Goal: Task Accomplishment & Management: Use online tool/utility

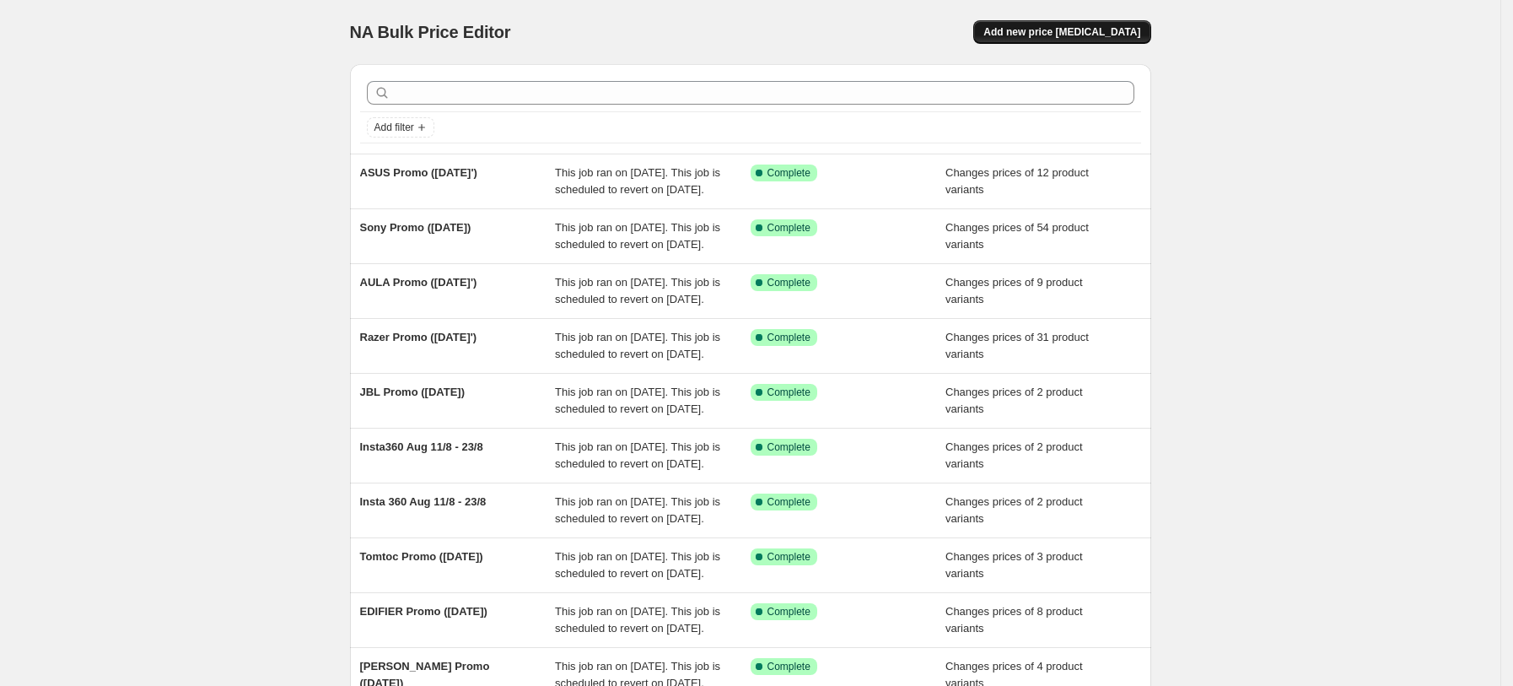
click at [1090, 34] on span "Add new price [MEDICAL_DATA]" at bounding box center [1061, 31] width 157 height 13
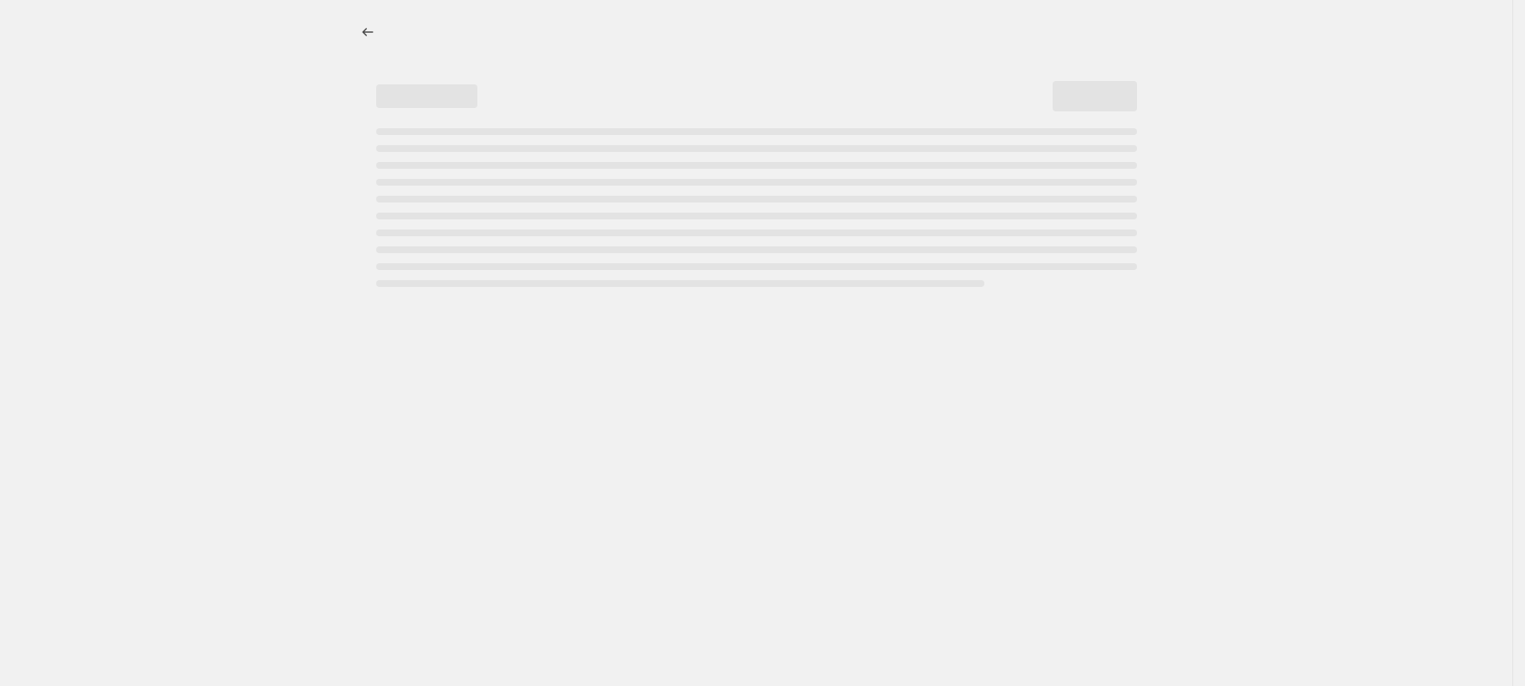
select select "percentage"
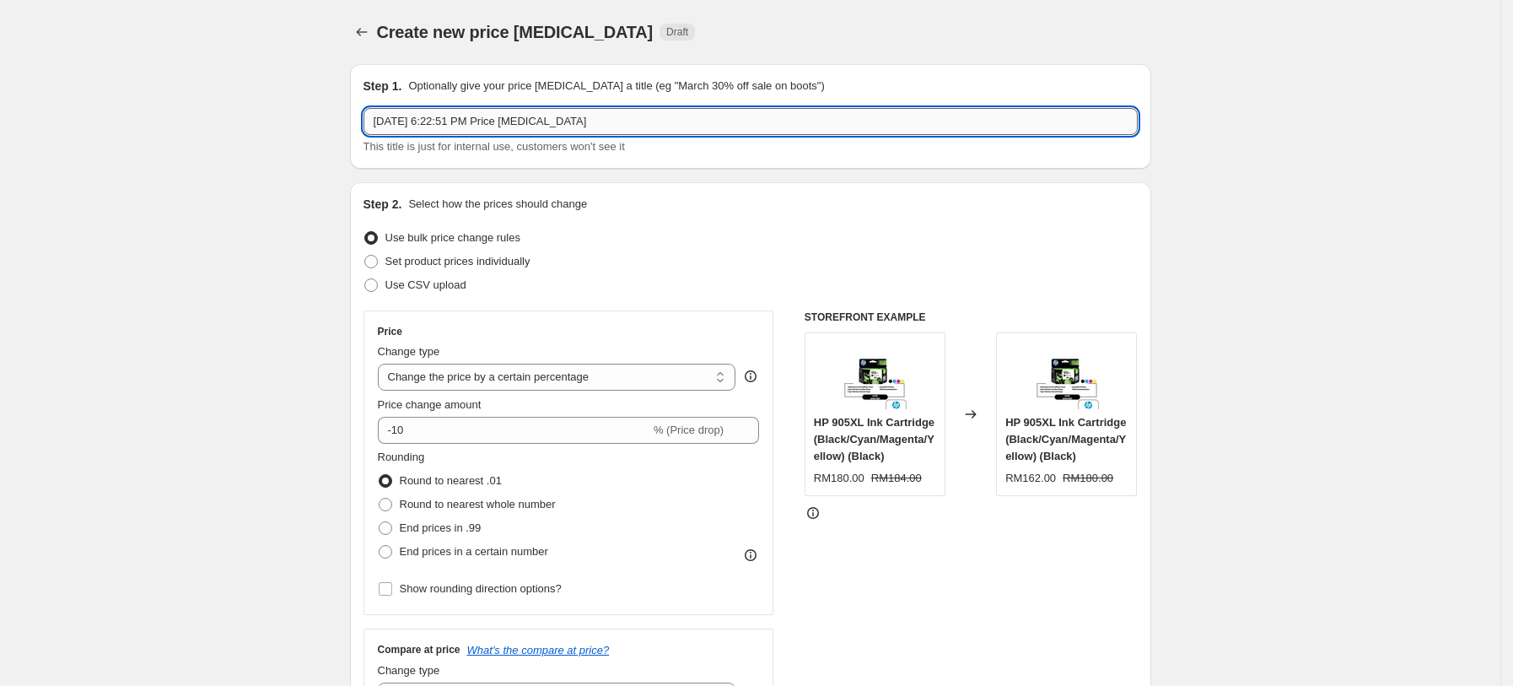
click at [675, 120] on input "[DATE] 6:22:51 PM Price [MEDICAL_DATA]" at bounding box center [750, 121] width 774 height 27
drag, startPoint x: 675, startPoint y: 120, endPoint x: 231, endPoint y: 91, distance: 445.3
type input "Go Pro (Aug Promo)"
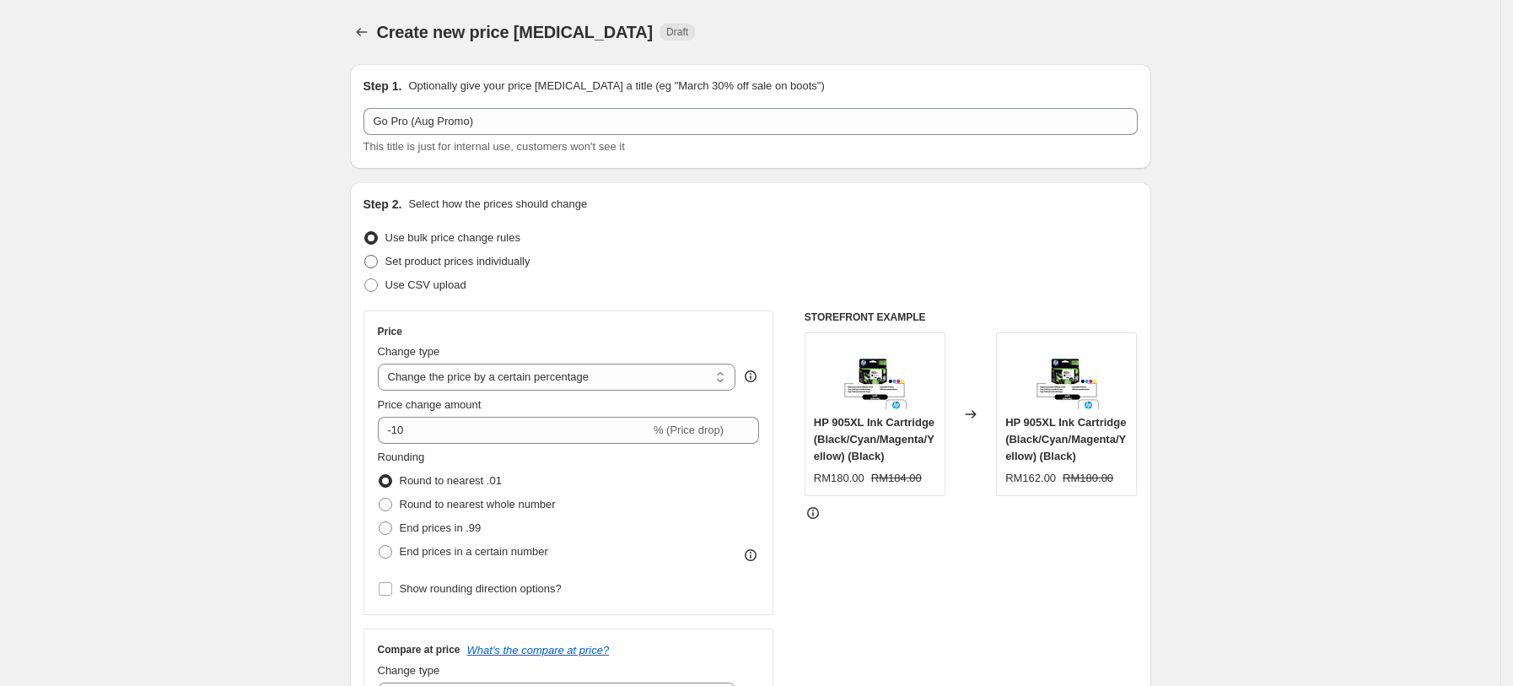
click at [391, 263] on span "Set product prices individually" at bounding box center [457, 261] width 145 height 13
click at [365, 256] on input "Set product prices individually" at bounding box center [364, 255] width 1 height 1
radio input "true"
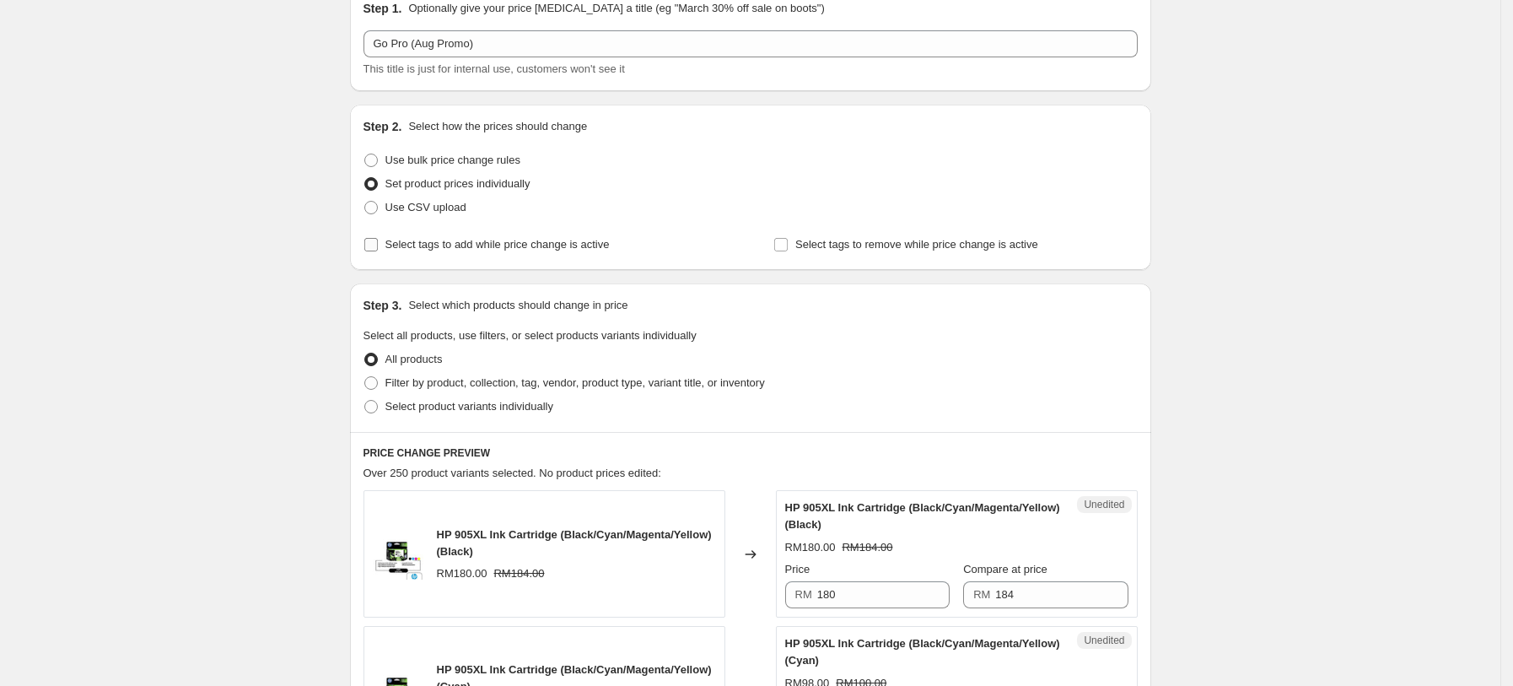
scroll to position [112, 0]
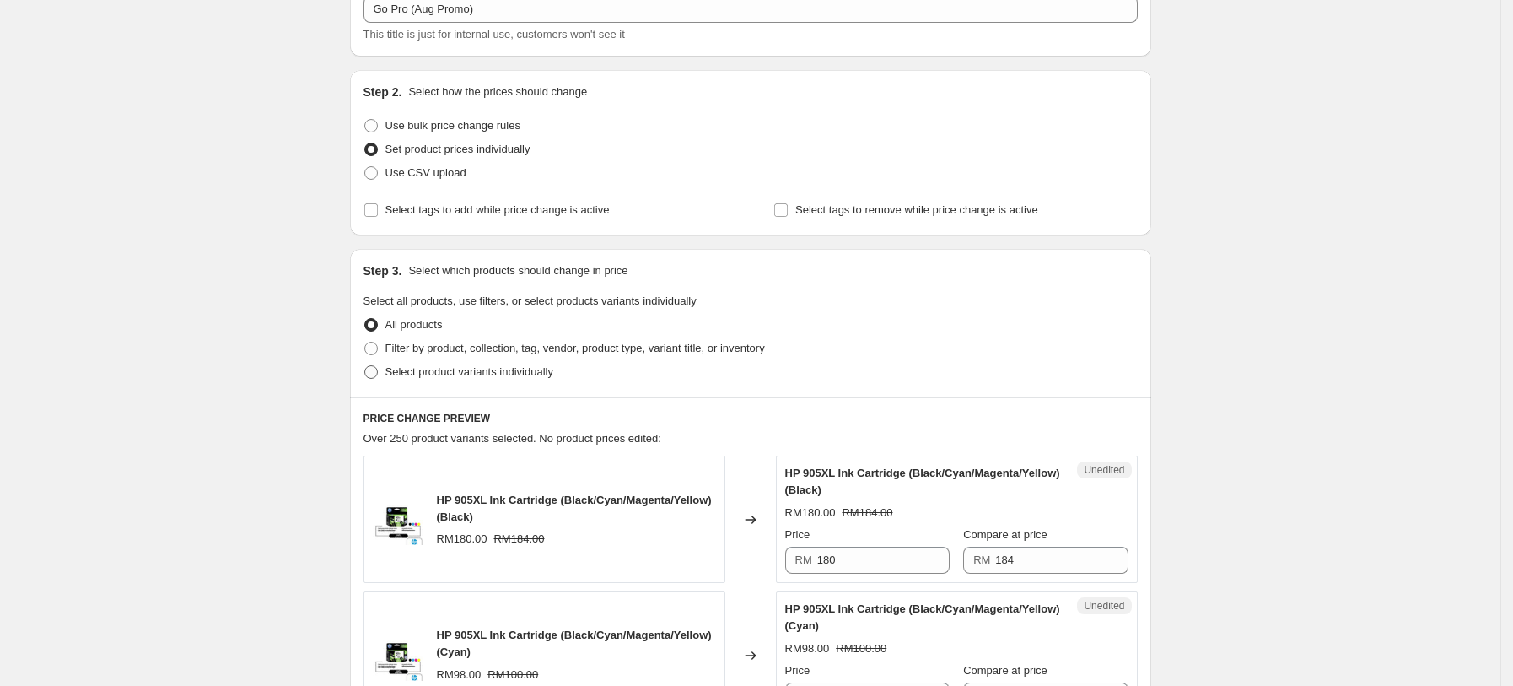
click at [412, 372] on span "Select product variants individually" at bounding box center [469, 371] width 168 height 13
click at [365, 366] on input "Select product variants individually" at bounding box center [364, 365] width 1 height 1
radio input "true"
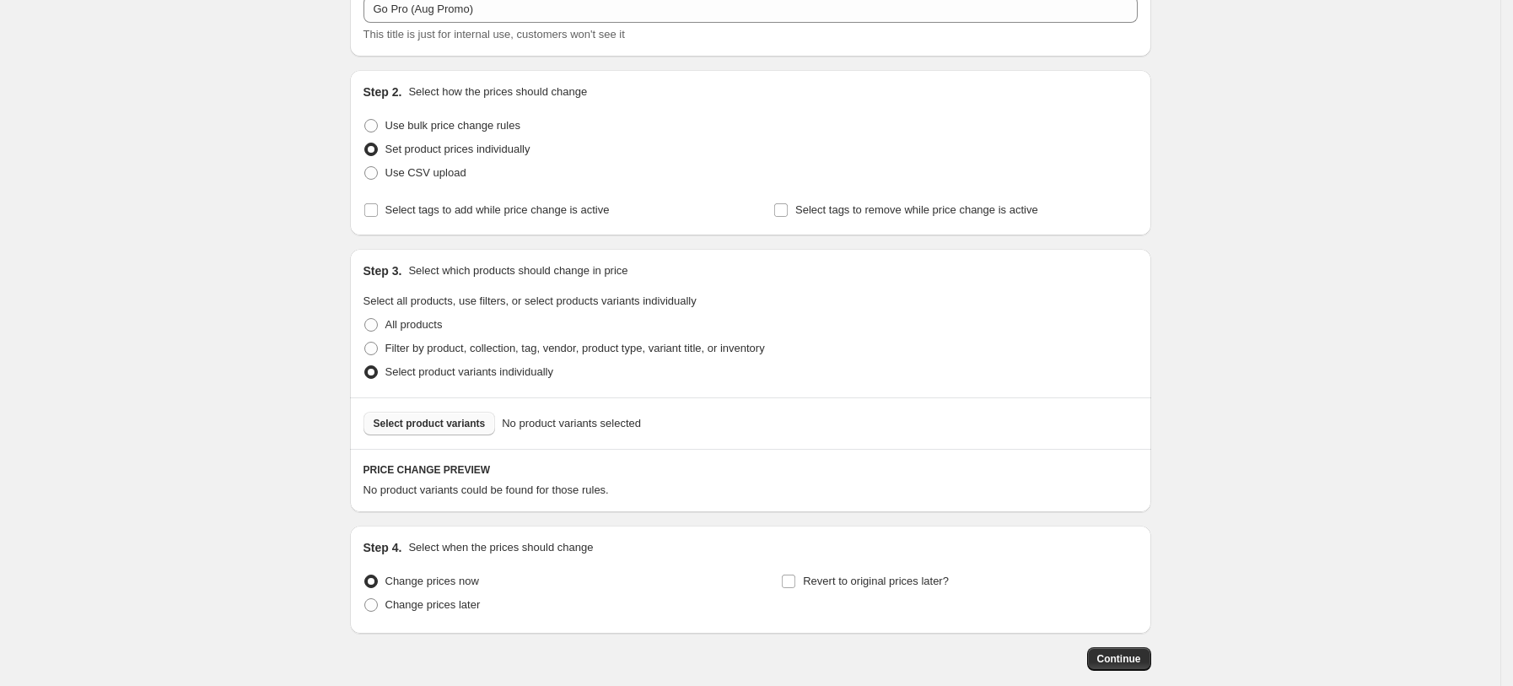
click at [439, 427] on span "Select product variants" at bounding box center [430, 423] width 112 height 13
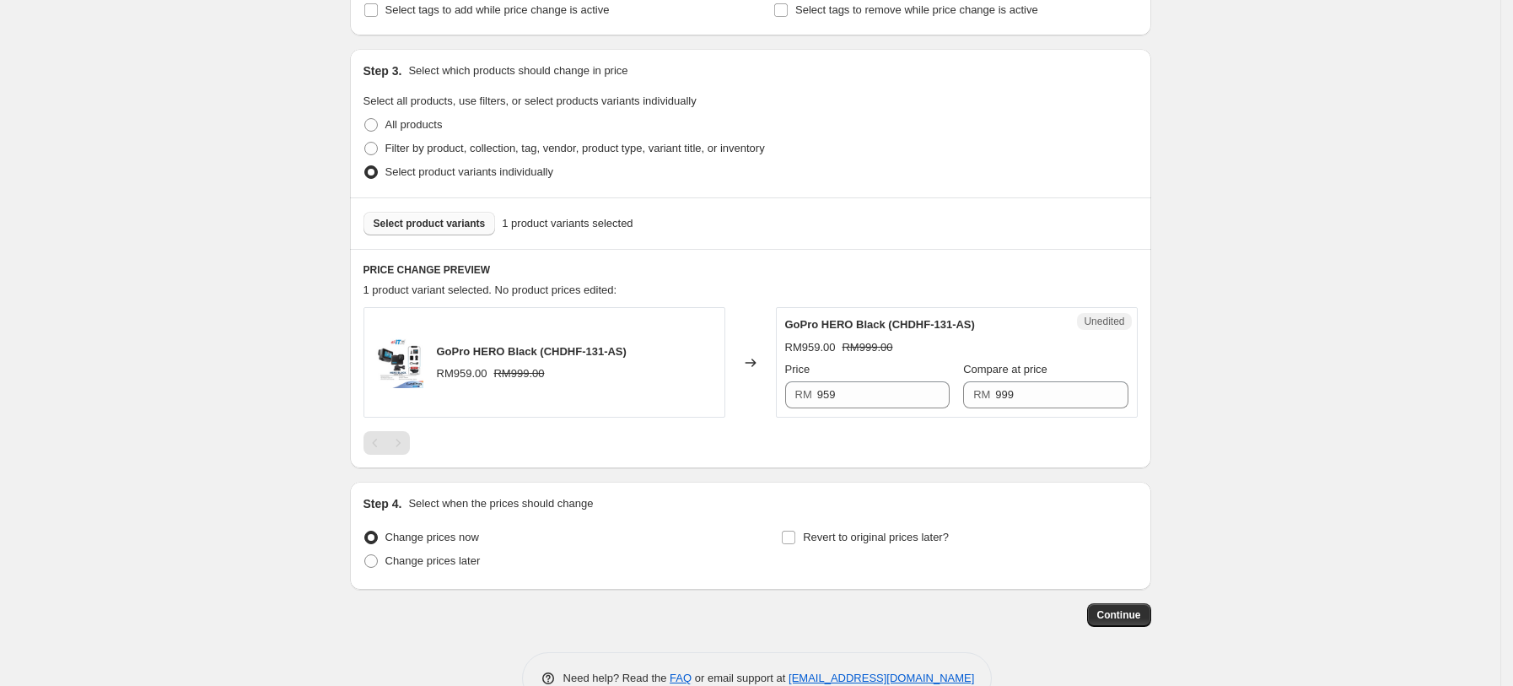
scroll to position [337, 0]
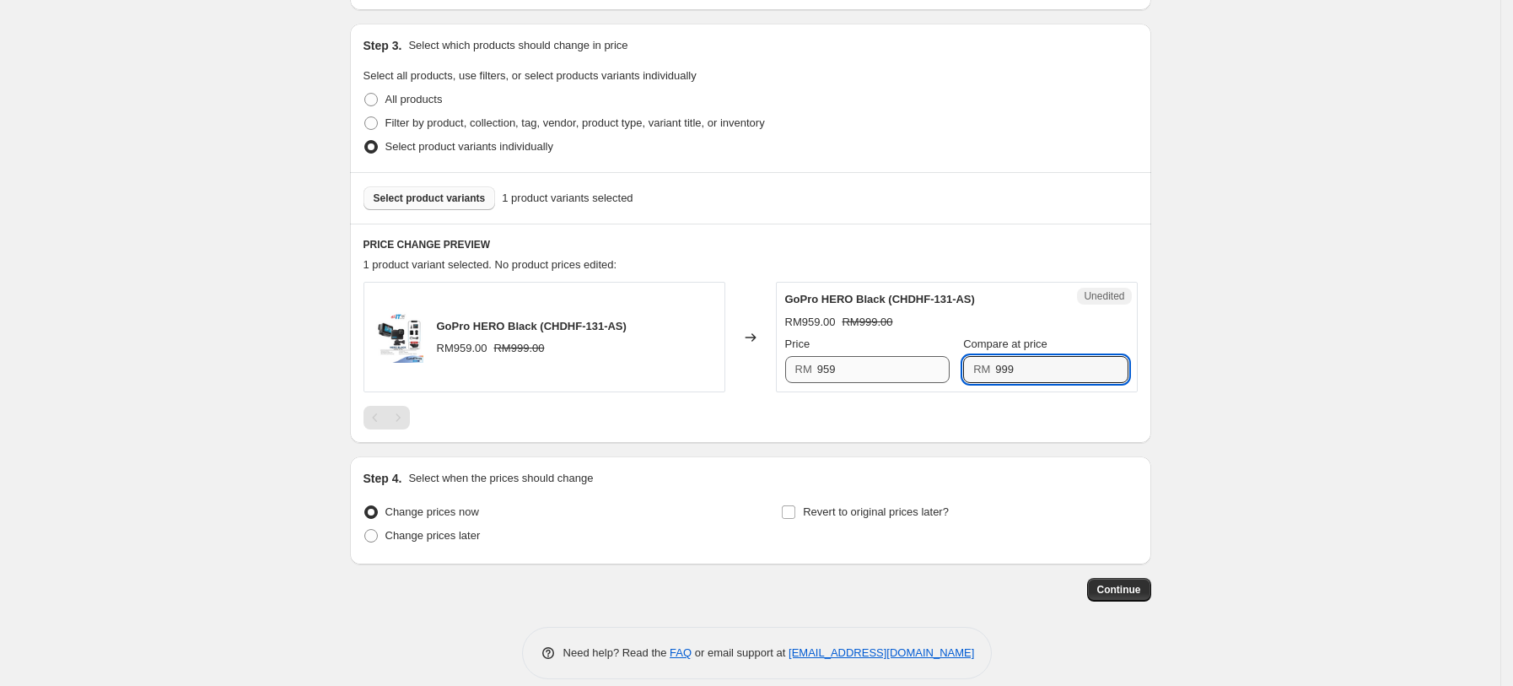
drag, startPoint x: 1043, startPoint y: 369, endPoint x: 922, endPoint y: 373, distance: 121.5
click at [922, 373] on div "Price RM 959 Compare at price RM 999" at bounding box center [956, 359] width 343 height 47
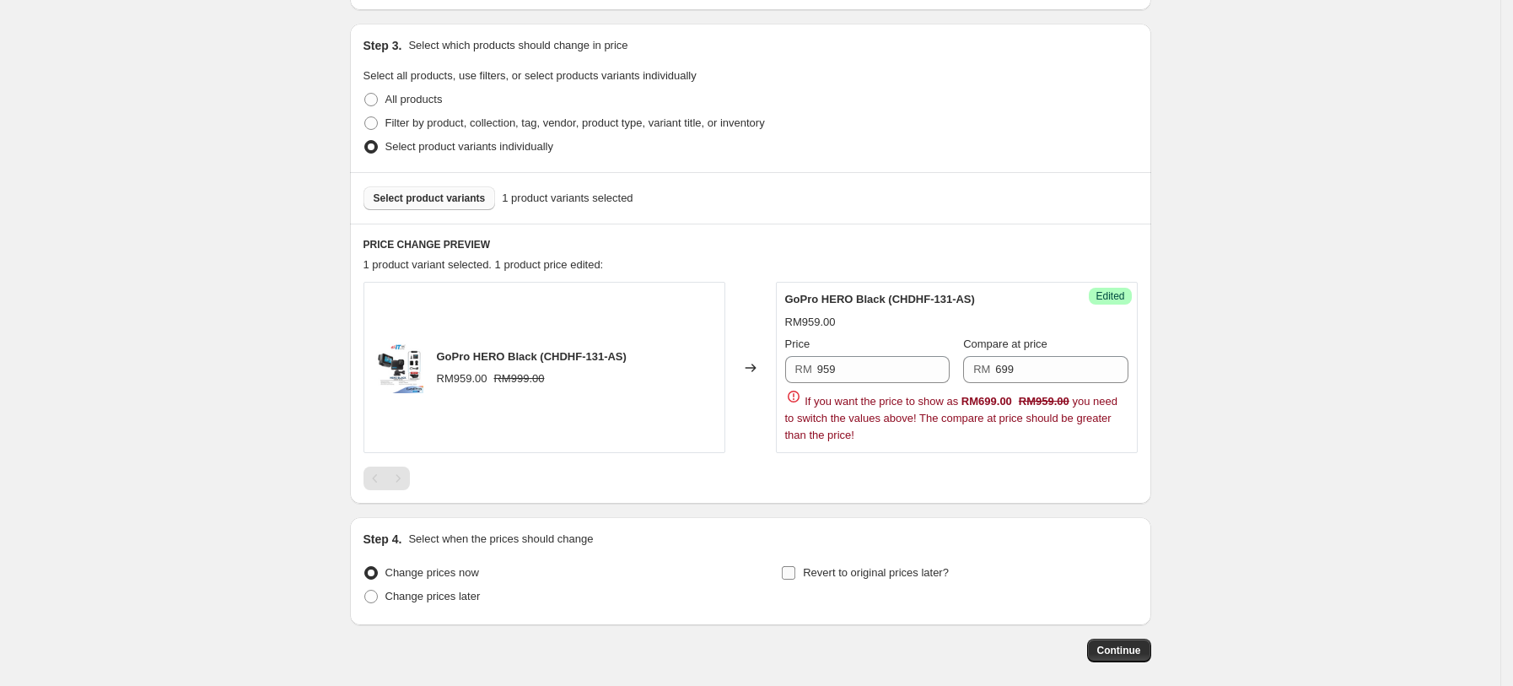
click at [800, 507] on div "Step 1. Optionally give your price [MEDICAL_DATA] a title (eg "March 30% off sa…" at bounding box center [743, 187] width 815 height 949
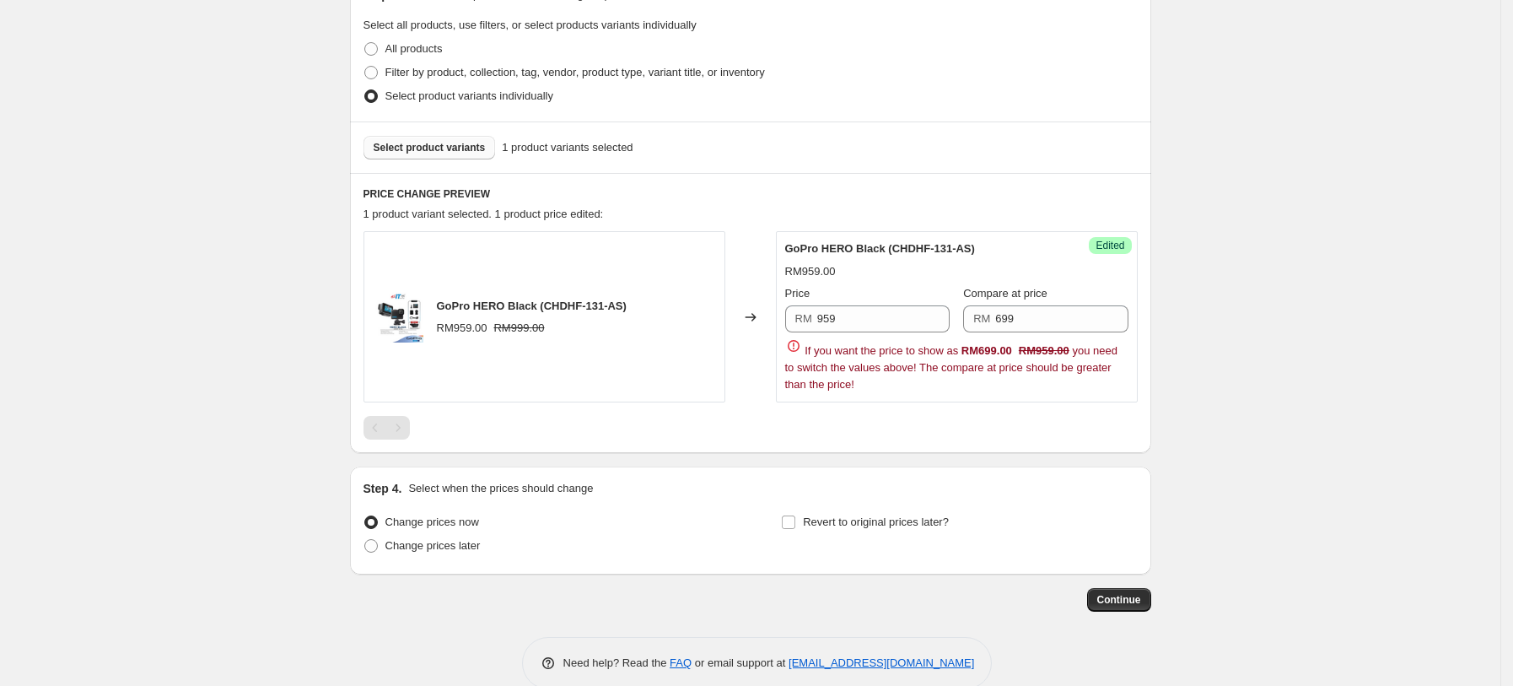
scroll to position [415, 0]
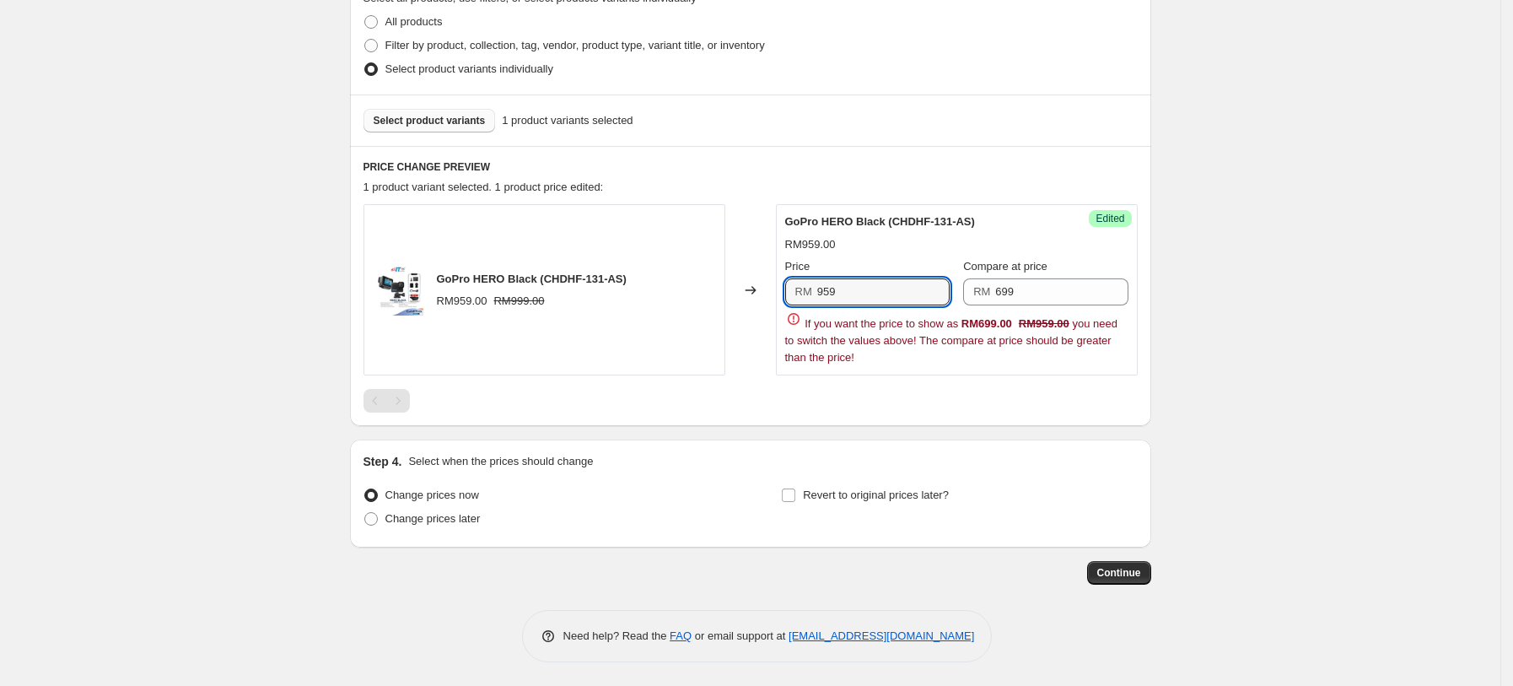
drag, startPoint x: 902, startPoint y: 287, endPoint x: 899, endPoint y: 305, distance: 18.9
click at [818, 299] on div "RM 959" at bounding box center [867, 291] width 164 height 27
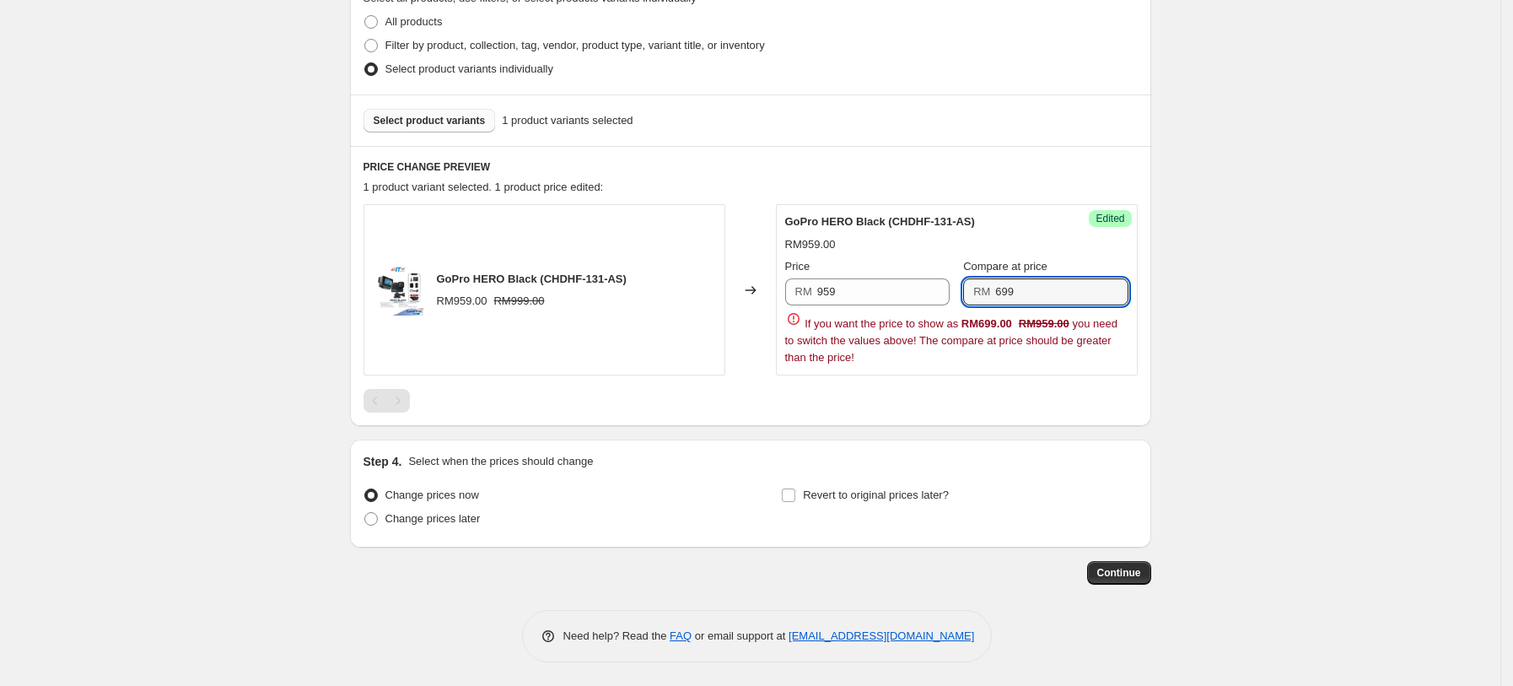
drag, startPoint x: 1026, startPoint y: 293, endPoint x: 982, endPoint y: 303, distance: 44.8
click at [982, 303] on div "RM 699" at bounding box center [1045, 291] width 164 height 27
type input "959"
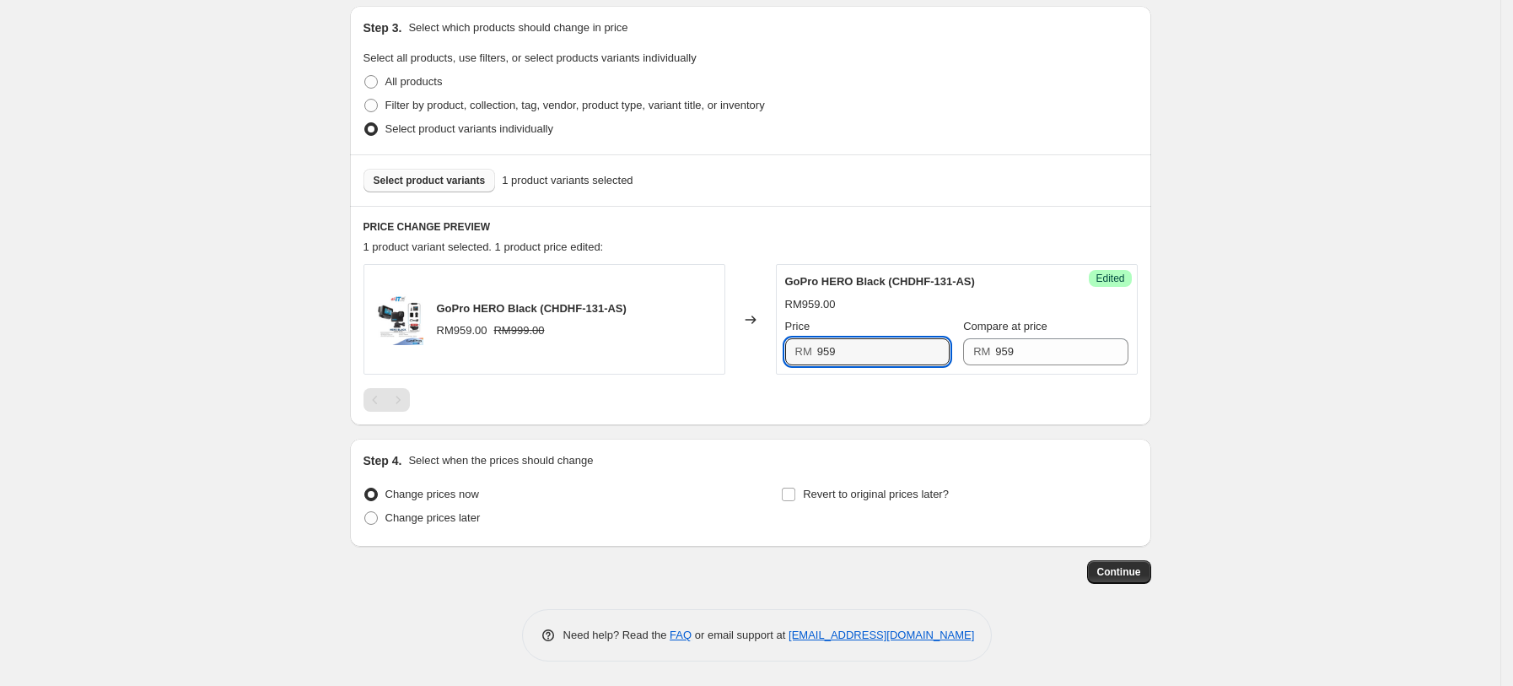
drag, startPoint x: 861, startPoint y: 289, endPoint x: 777, endPoint y: 276, distance: 85.4
click at [777, 276] on div "GoPro HERO Black (CHDHF-131-AS) RM959.00 RM999.00 Changed to Success Edited GoP…" at bounding box center [750, 319] width 774 height 110
type input "699"
click at [887, 214] on div "PRICE CHANGE PREVIEW 1 product variant selected. 1 product price edited: GoPro …" at bounding box center [750, 315] width 801 height 219
click at [847, 492] on span "Revert to original prices later?" at bounding box center [876, 493] width 146 height 13
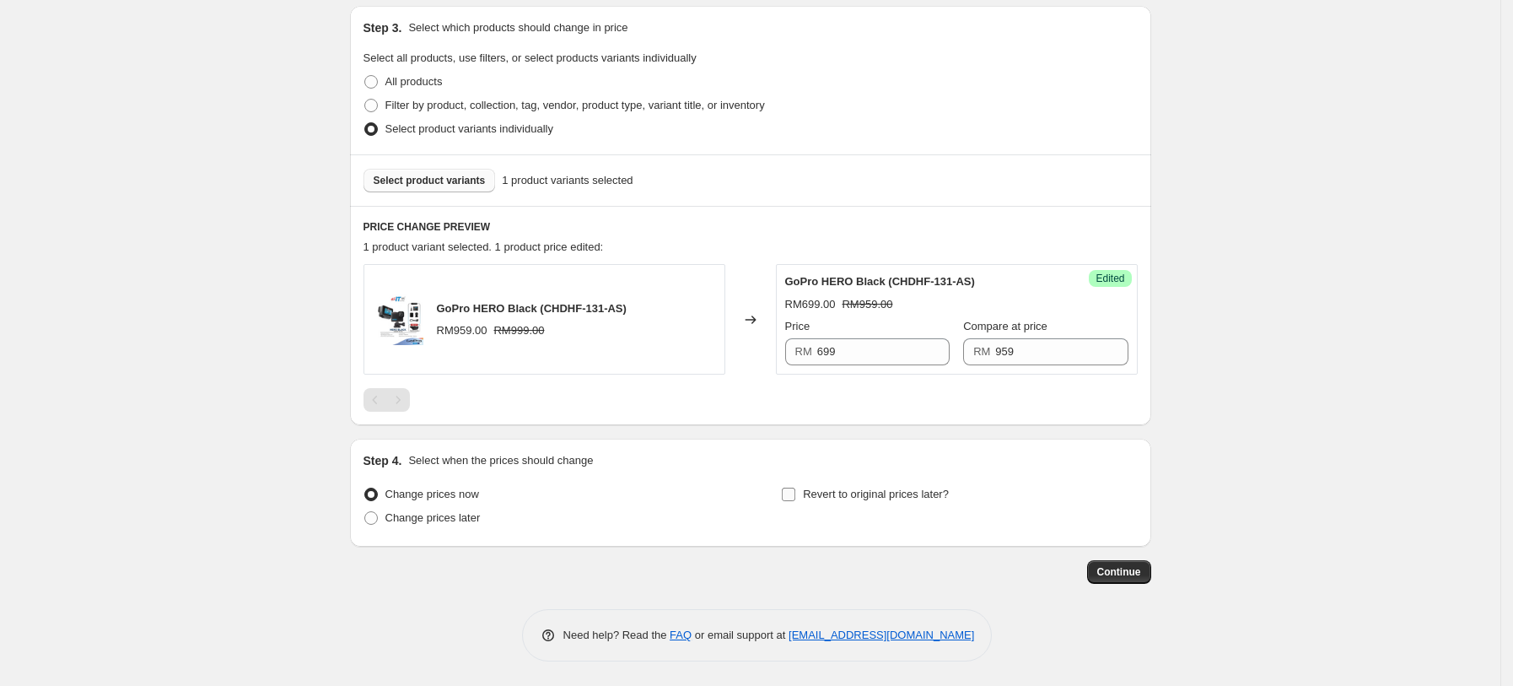
click at [795, 492] on input "Revert to original prices later?" at bounding box center [788, 493] width 13 height 13
checkbox input "true"
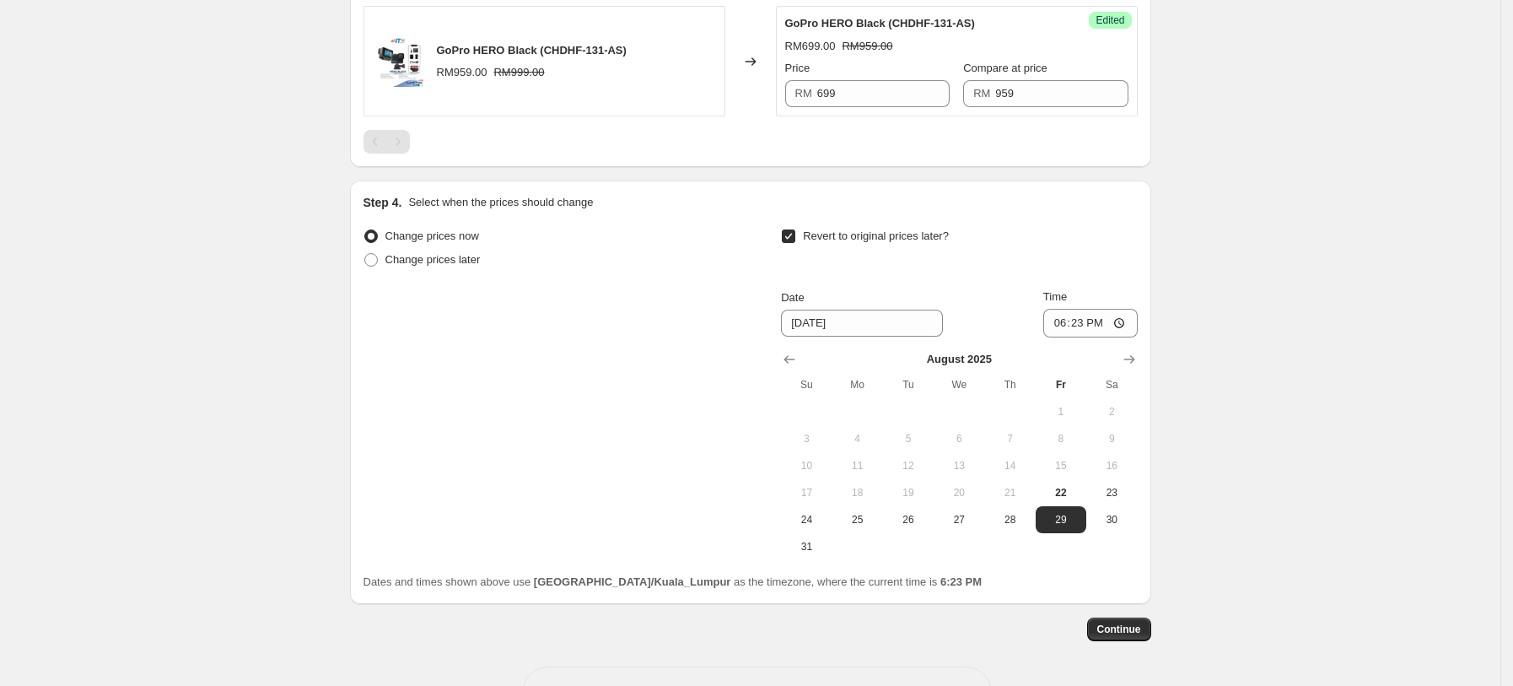
scroll to position [670, 0]
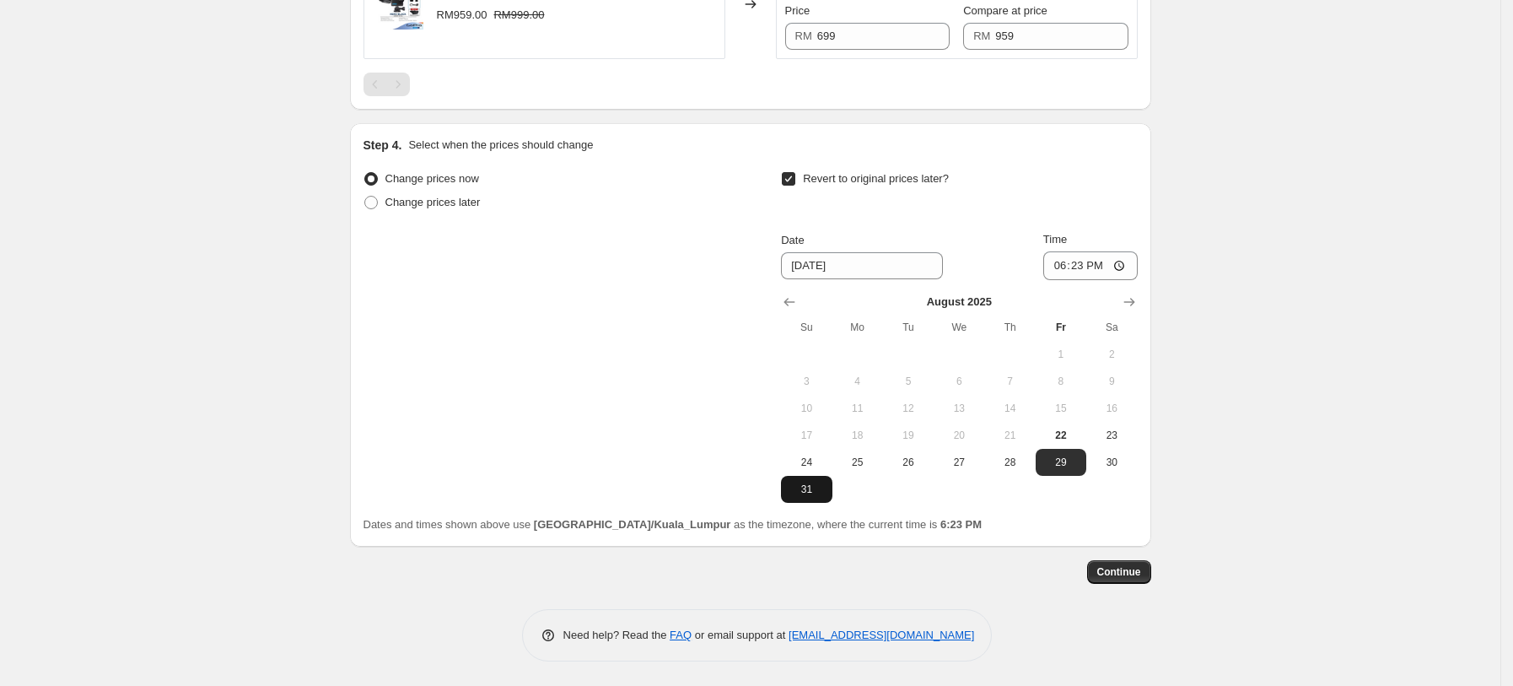
click at [820, 480] on button "31" at bounding box center [806, 489] width 51 height 27
type input "[DATE]"
click at [1068, 276] on input "18:23" at bounding box center [1090, 265] width 94 height 29
click at [1135, 268] on input "18:23" at bounding box center [1090, 265] width 94 height 29
click at [1123, 262] on input "18:23" at bounding box center [1090, 265] width 94 height 29
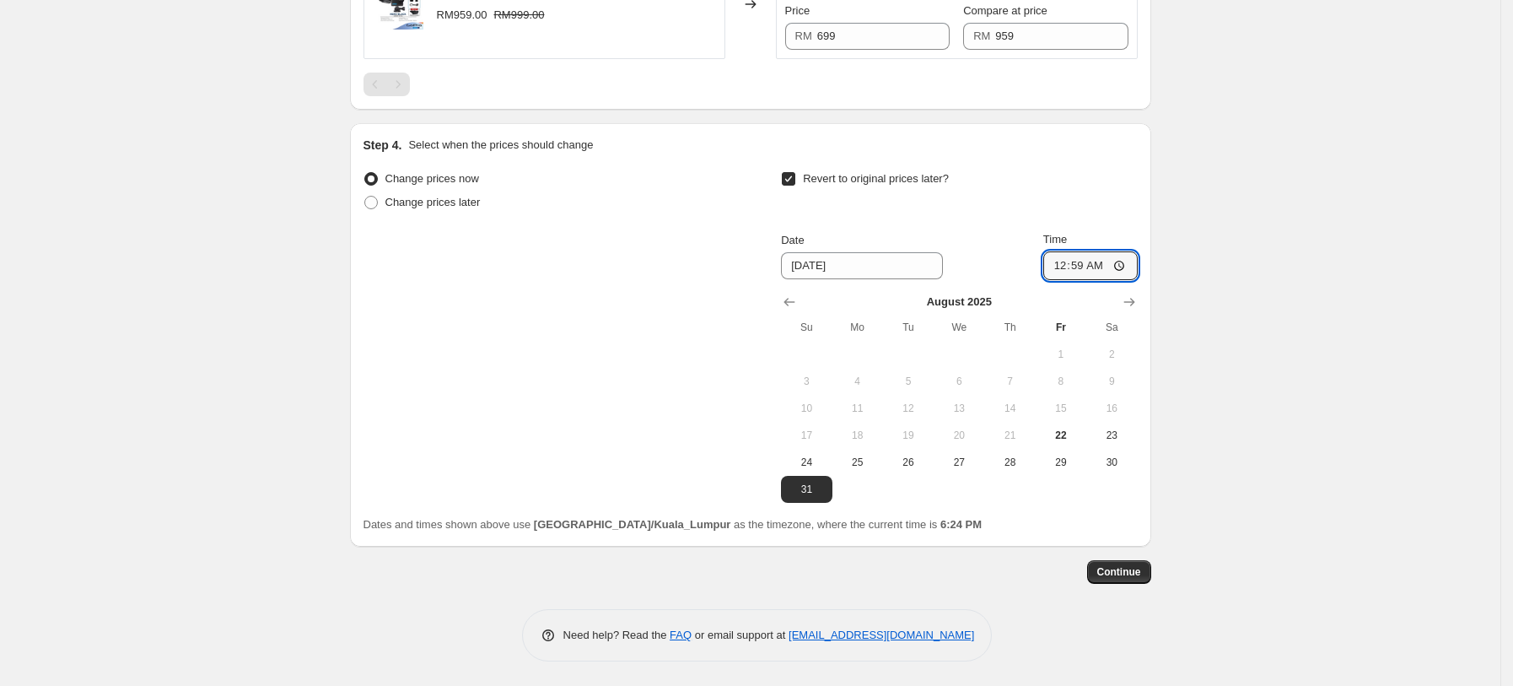
type input "00:59"
click at [1278, 455] on div "Create new price [MEDICAL_DATA]. This page is ready Create new price [MEDICAL_D…" at bounding box center [750, 8] width 1500 height 1357
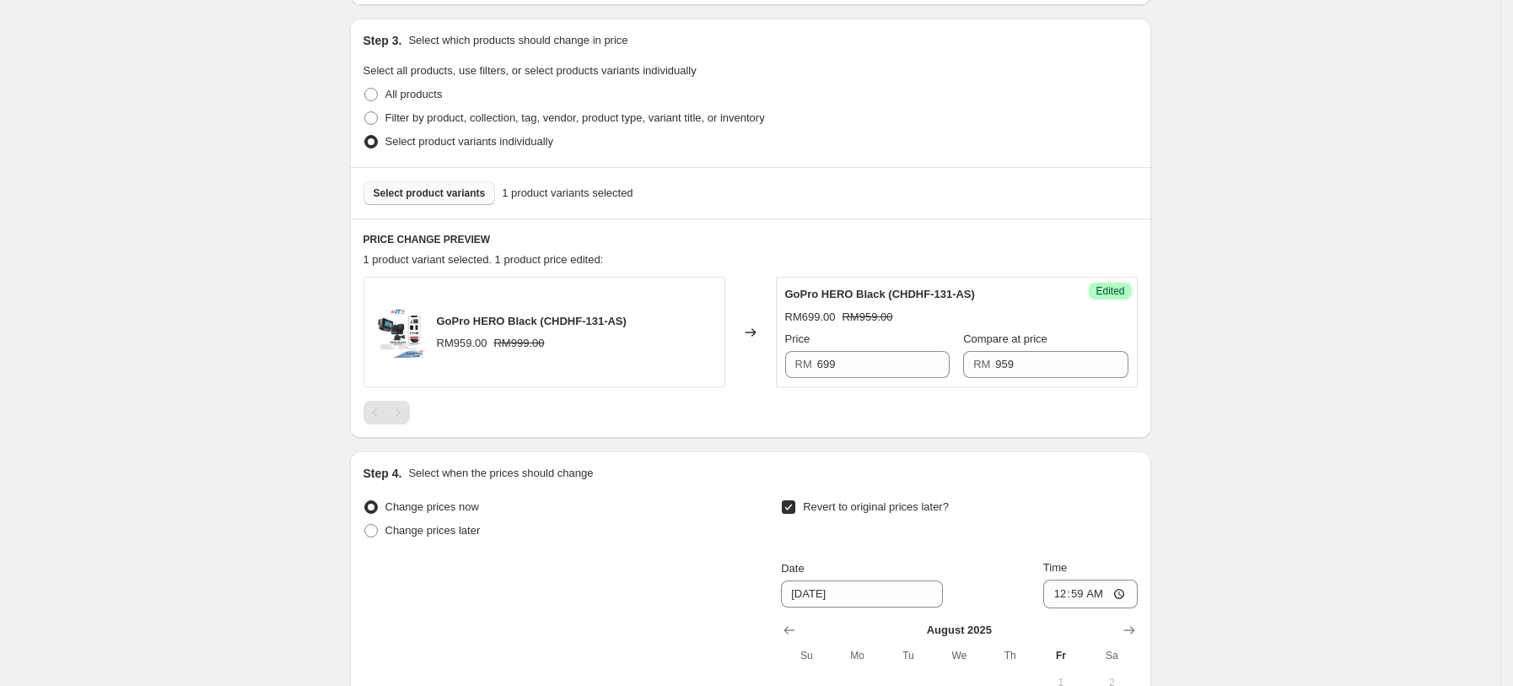
scroll to position [333, 0]
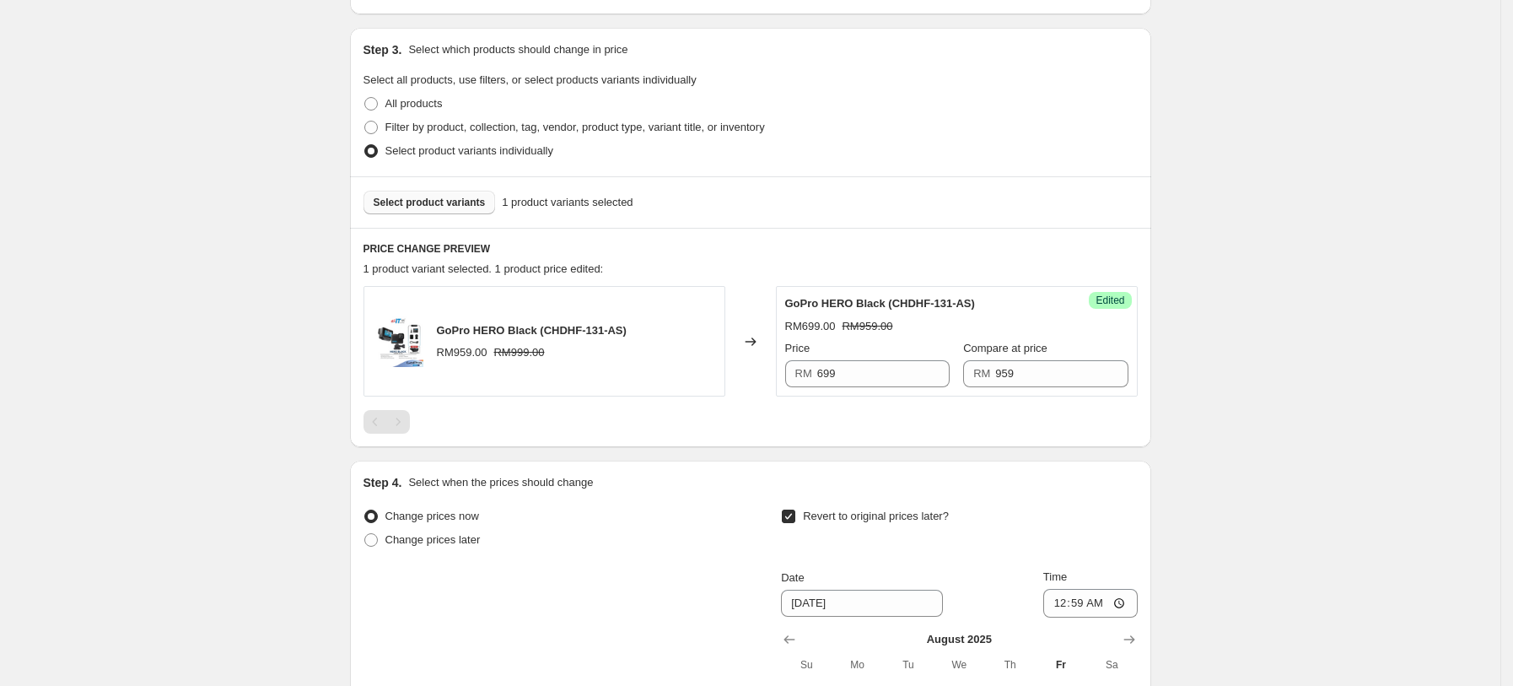
click at [426, 198] on span "Select product variants" at bounding box center [430, 202] width 112 height 13
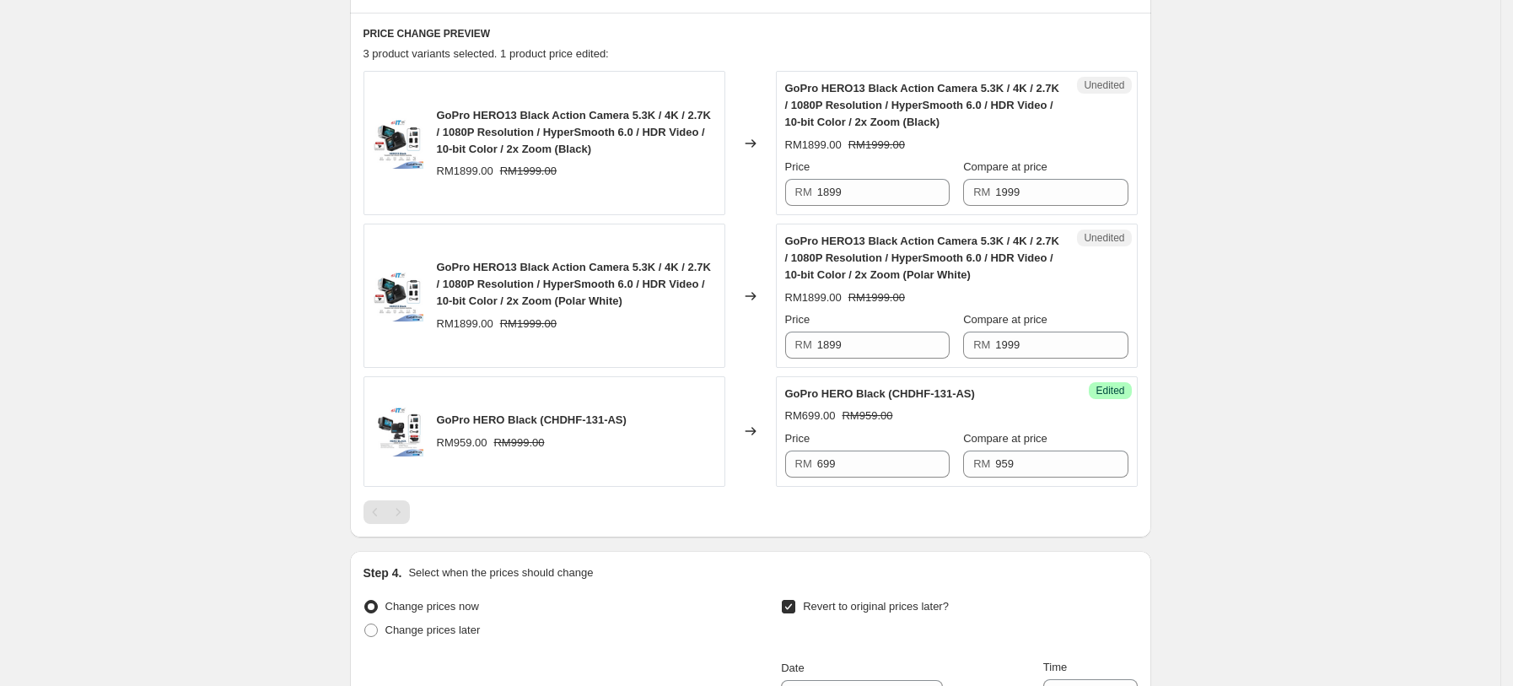
scroll to position [558, 0]
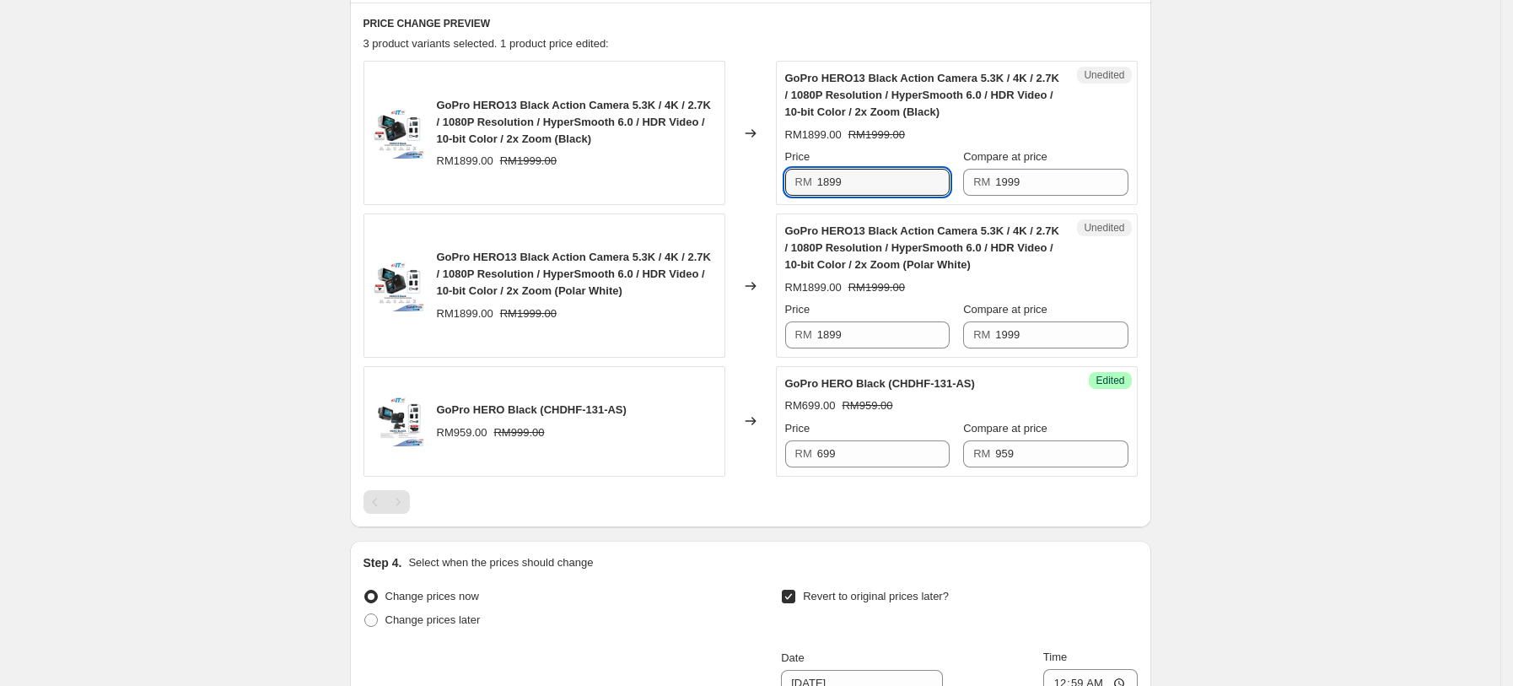
drag, startPoint x: 891, startPoint y: 175, endPoint x: 777, endPoint y: 174, distance: 114.7
click at [777, 174] on div "GoPro HERO13 Black Action Camera 5.3K / 4K / 2.7K / 1080P Resolution / HyperSmo…" at bounding box center [750, 133] width 774 height 144
type input "1599"
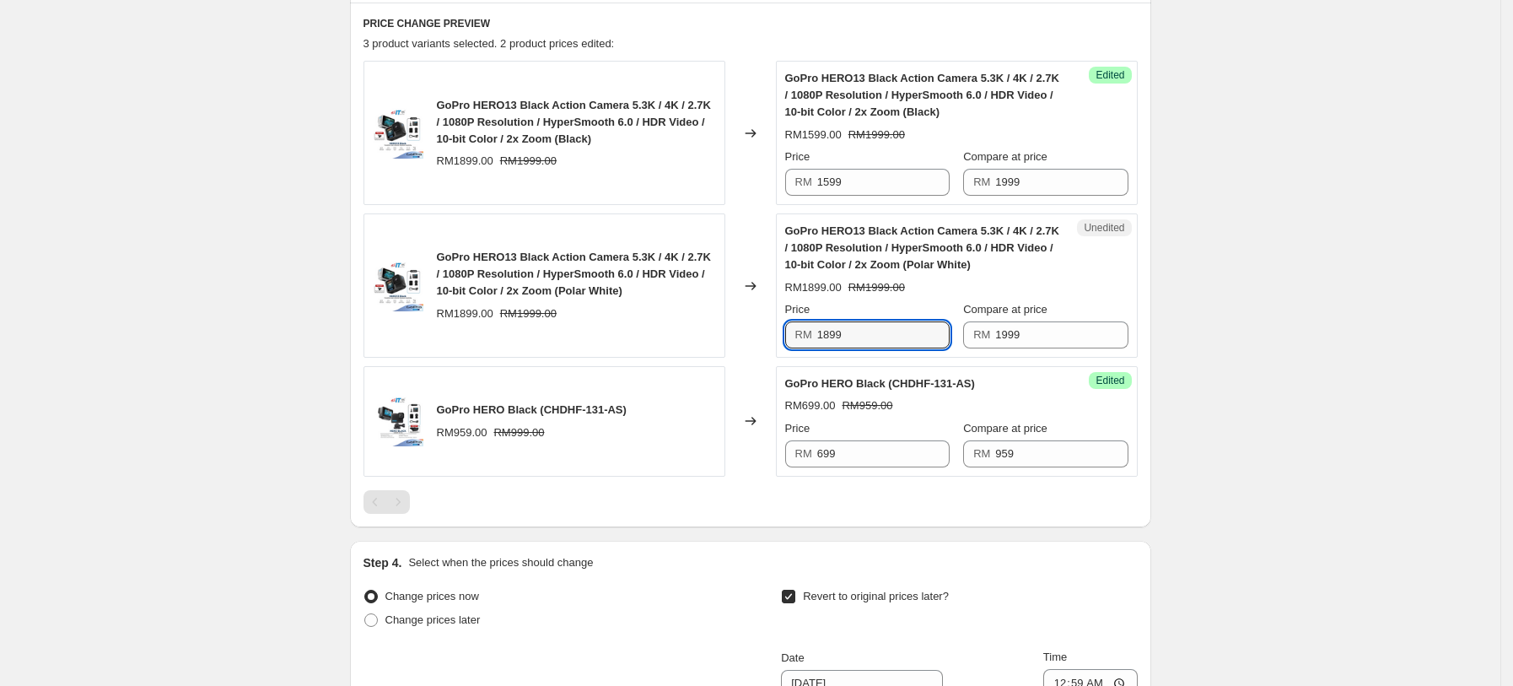
drag, startPoint x: 870, startPoint y: 331, endPoint x: 790, endPoint y: 332, distance: 80.1
click at [790, 332] on div "RM 1899" at bounding box center [867, 334] width 164 height 27
type input "1599"
click at [354, 304] on div "Step 1. Optionally give your price [MEDICAL_DATA] a title (eg "March 30% off sa…" at bounding box center [743, 246] width 815 height 1509
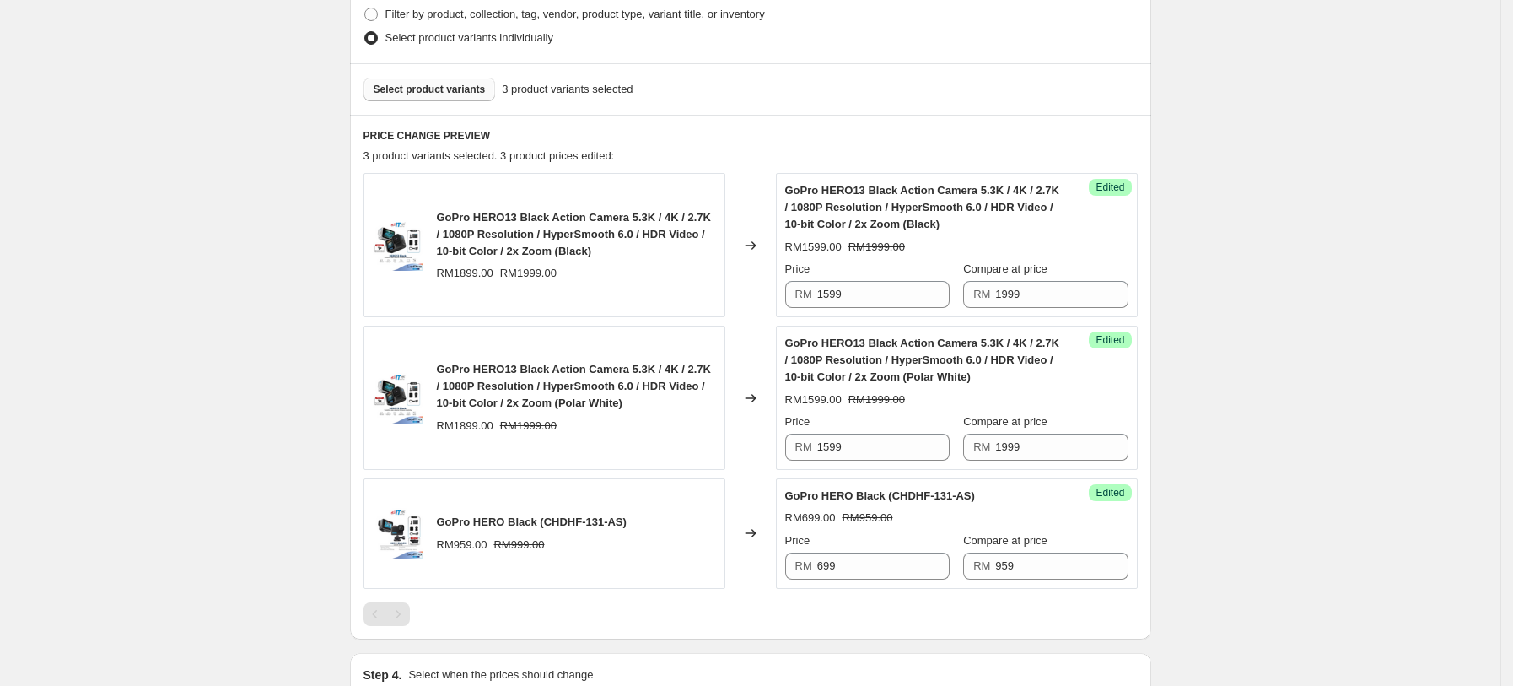
scroll to position [333, 0]
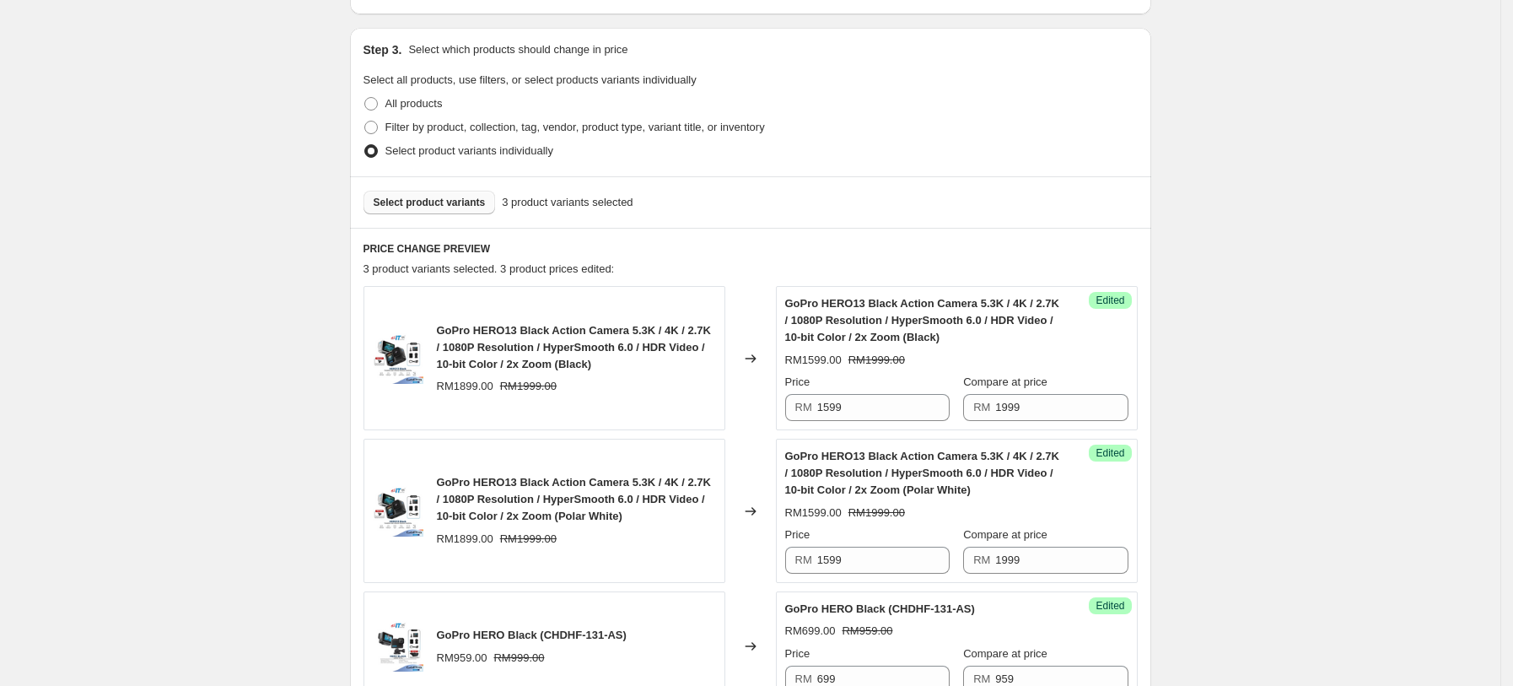
click at [476, 202] on span "Select product variants" at bounding box center [430, 202] width 112 height 13
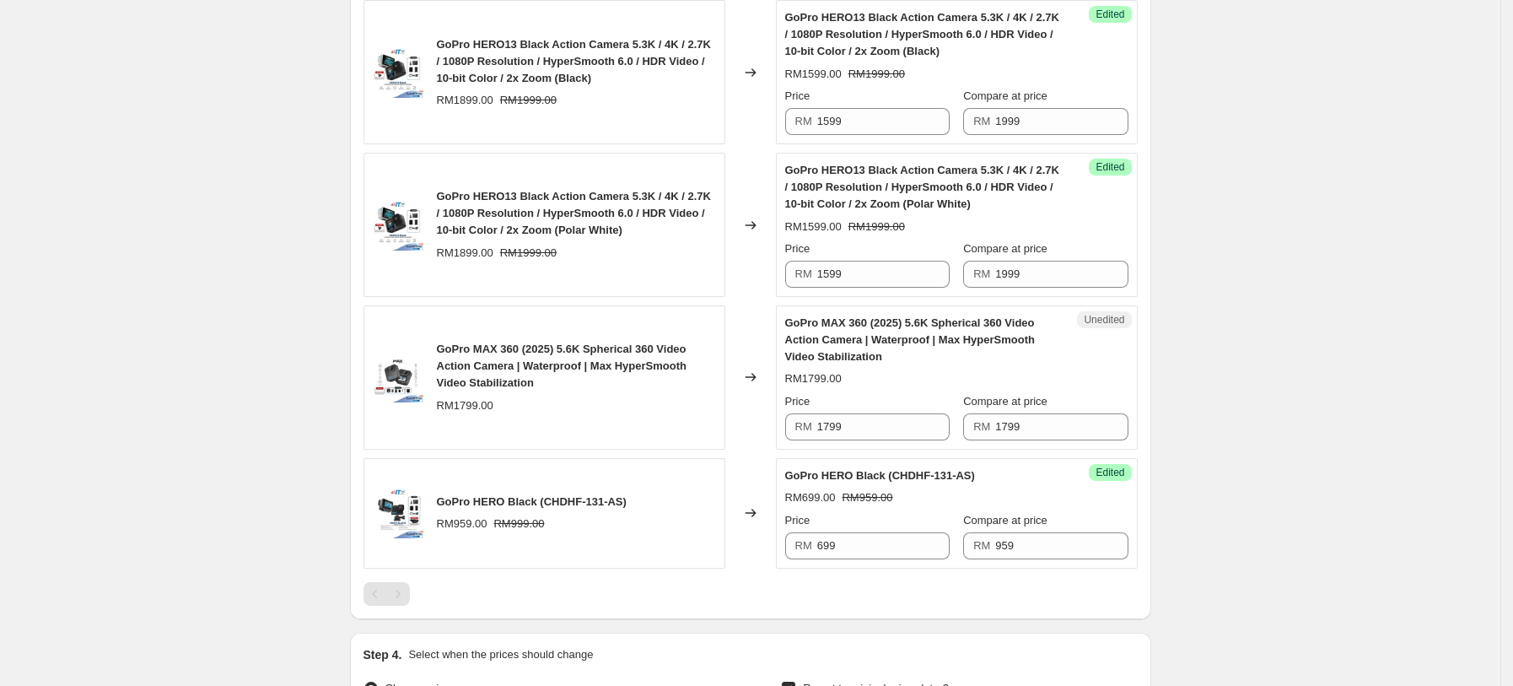
scroll to position [670, 0]
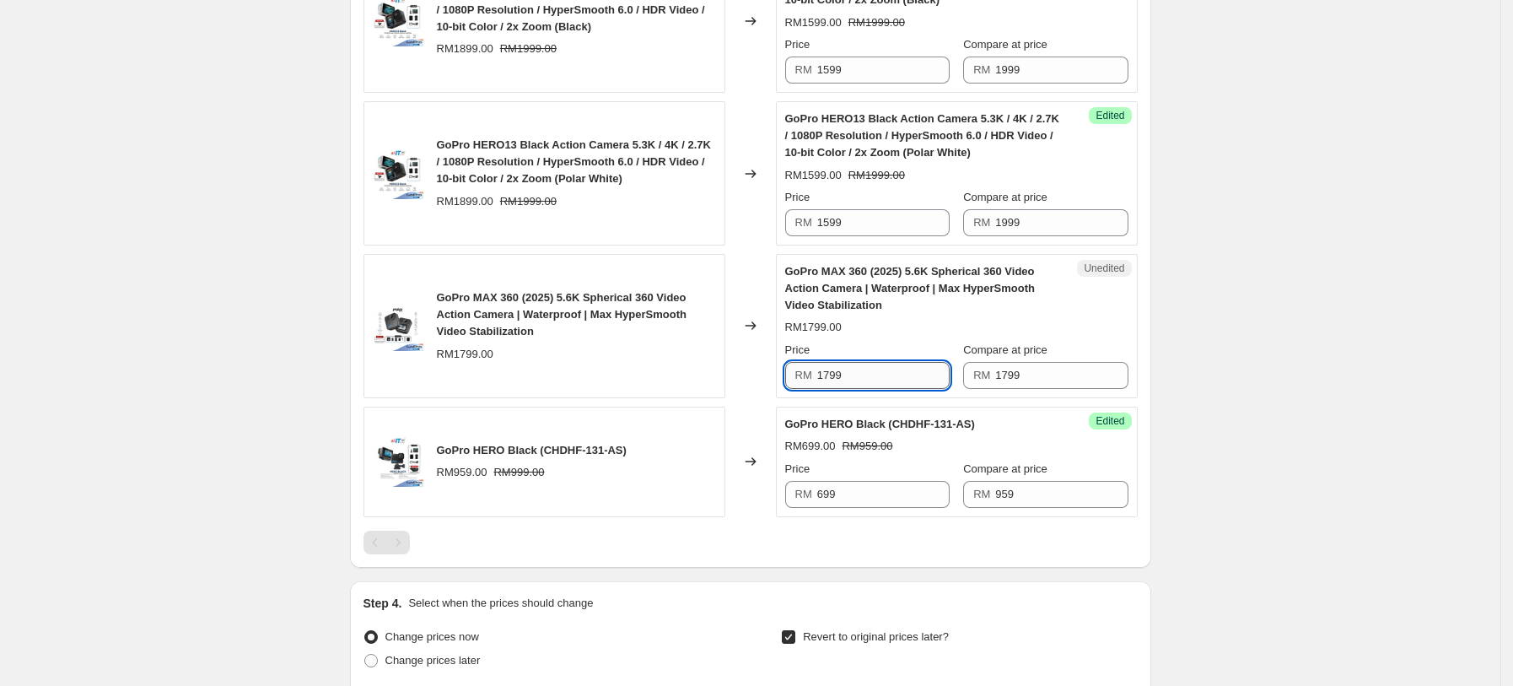
click at [858, 375] on input "1799" at bounding box center [883, 375] width 132 height 27
type input "1699"
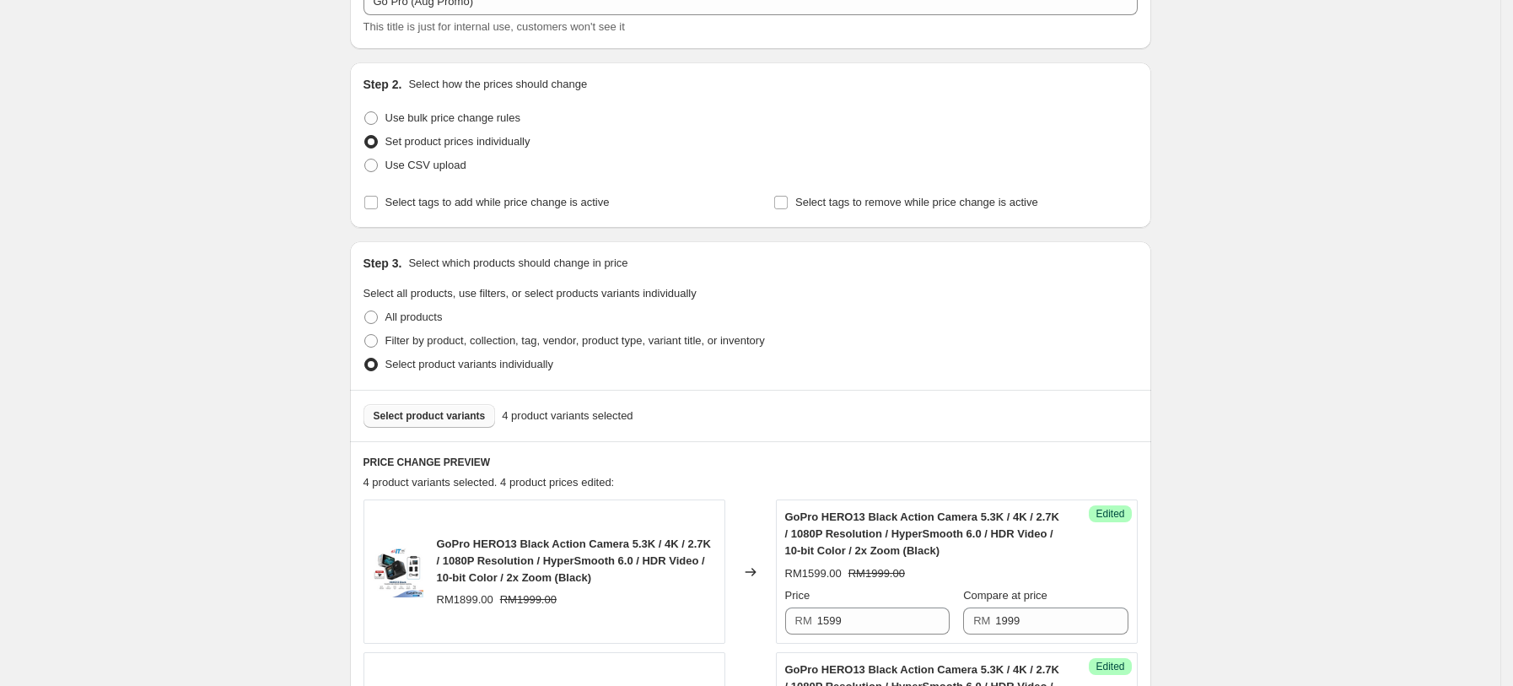
scroll to position [109, 0]
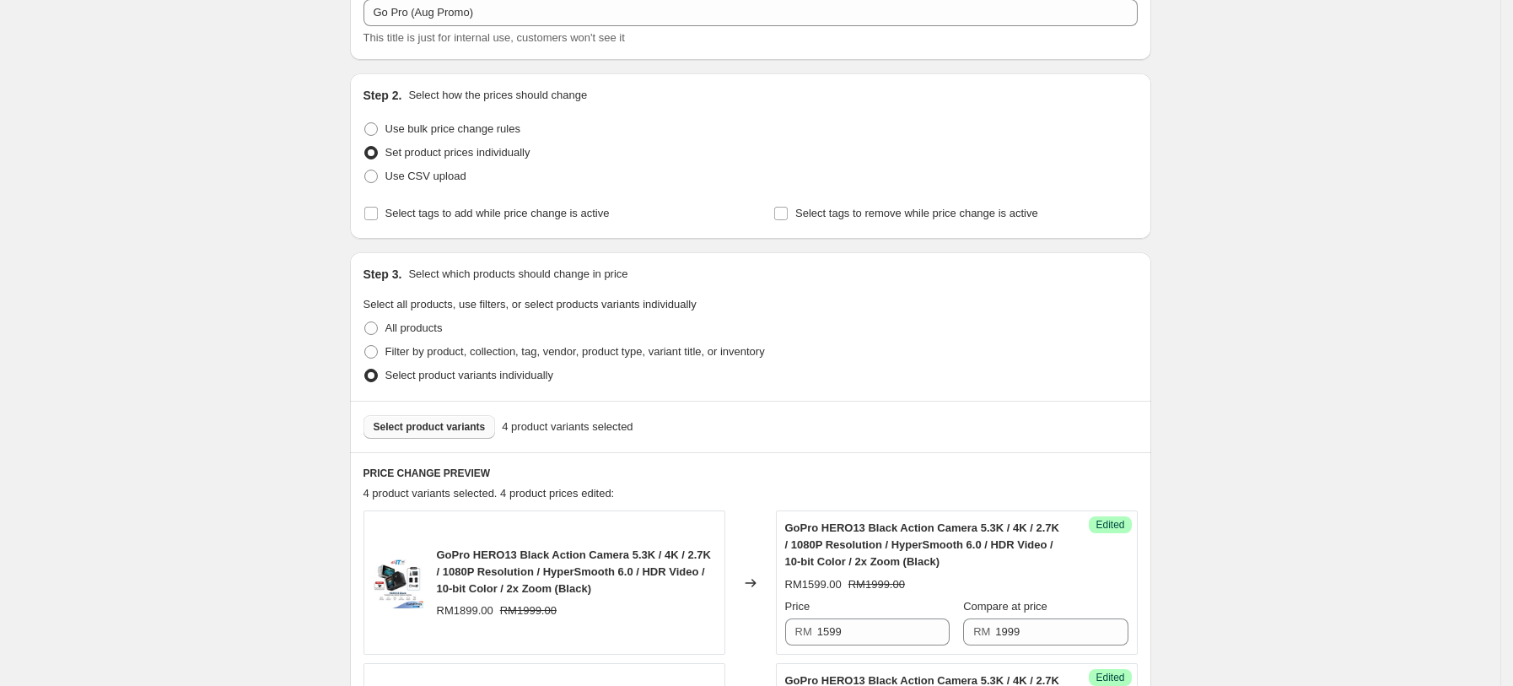
click at [403, 433] on button "Select product variants" at bounding box center [429, 427] width 132 height 24
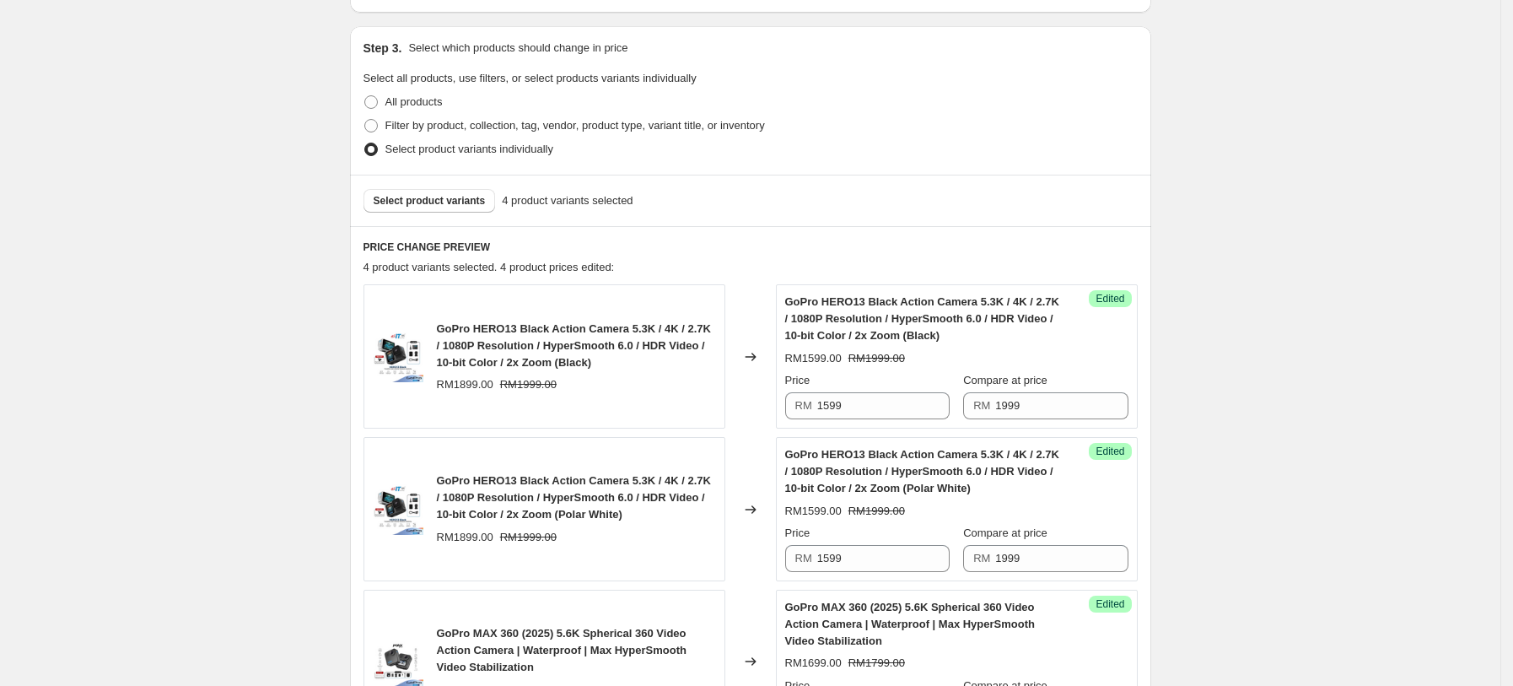
scroll to position [333, 0]
click at [452, 191] on button "Select product variants" at bounding box center [429, 203] width 132 height 24
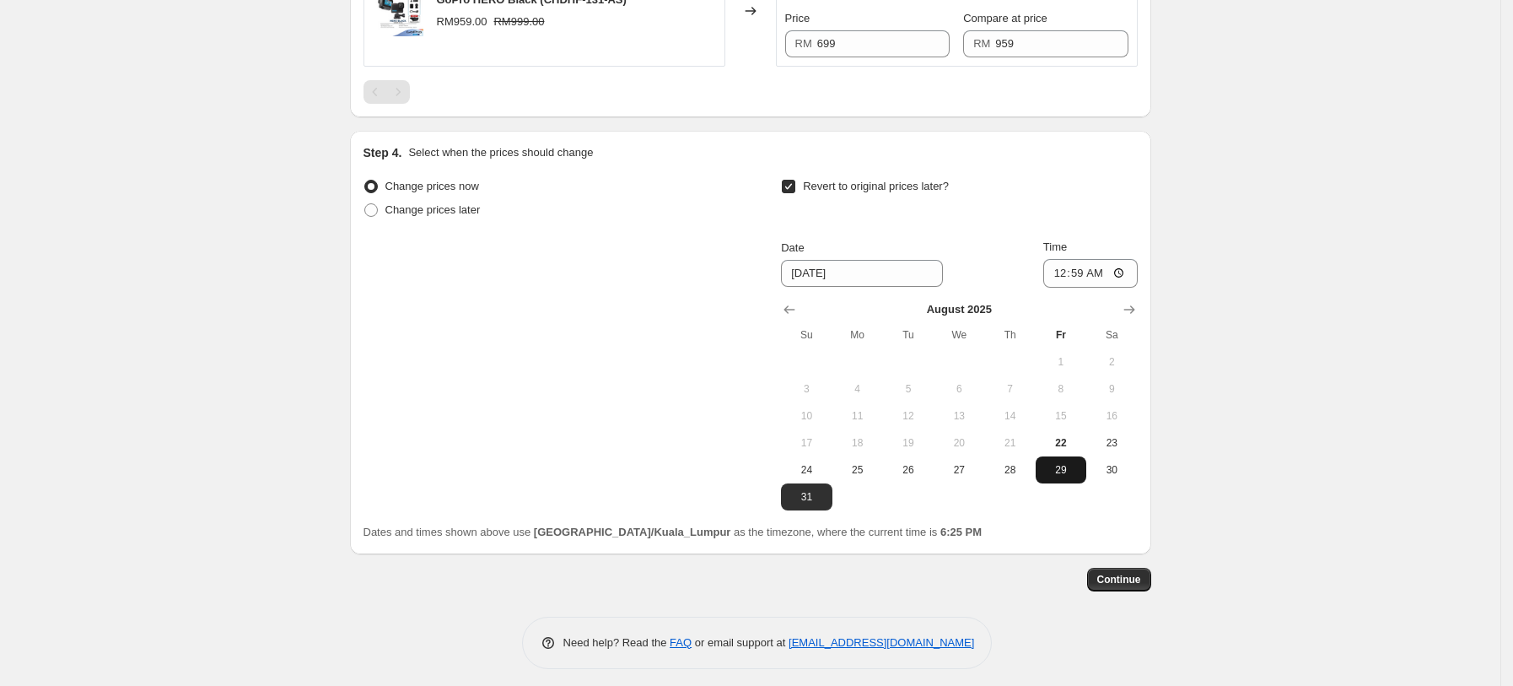
scroll to position [1128, 0]
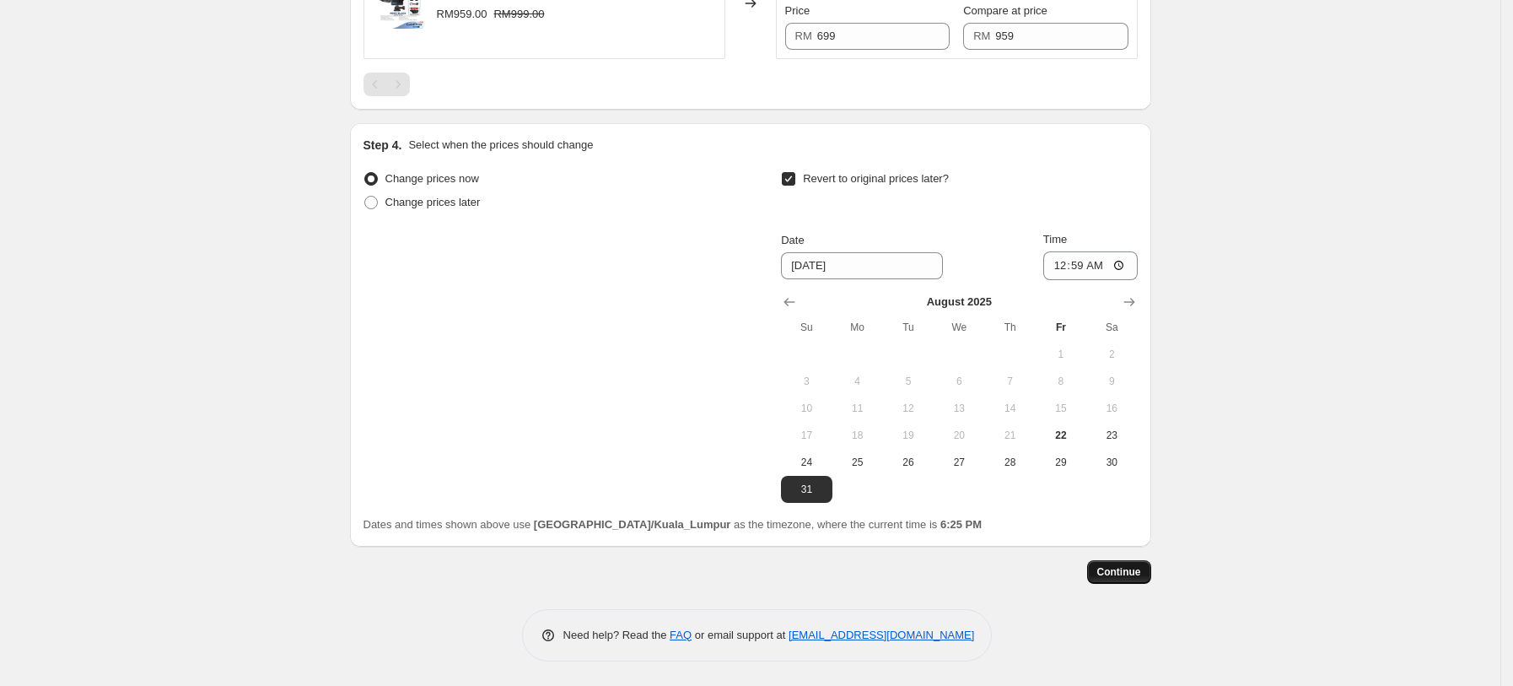
click at [1120, 562] on button "Continue" at bounding box center [1119, 572] width 64 height 24
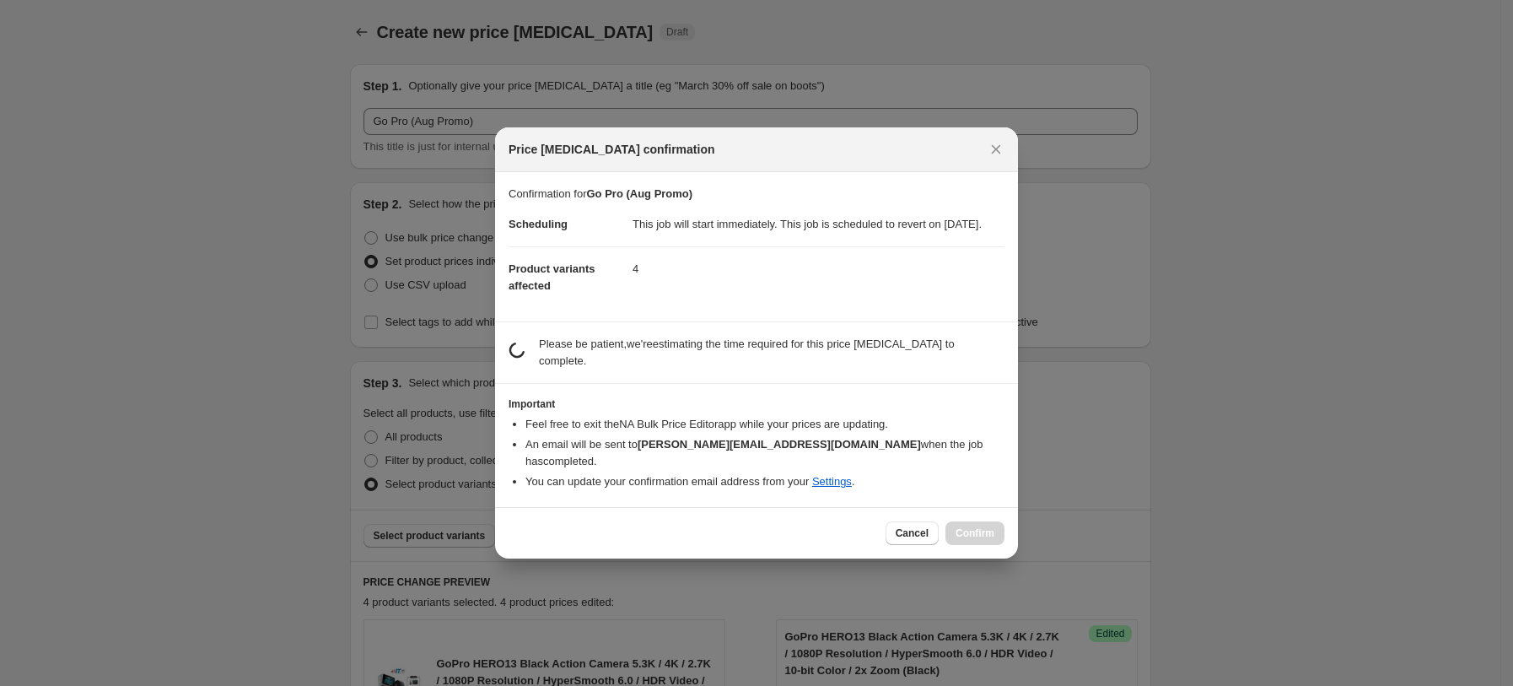
scroll to position [0, 0]
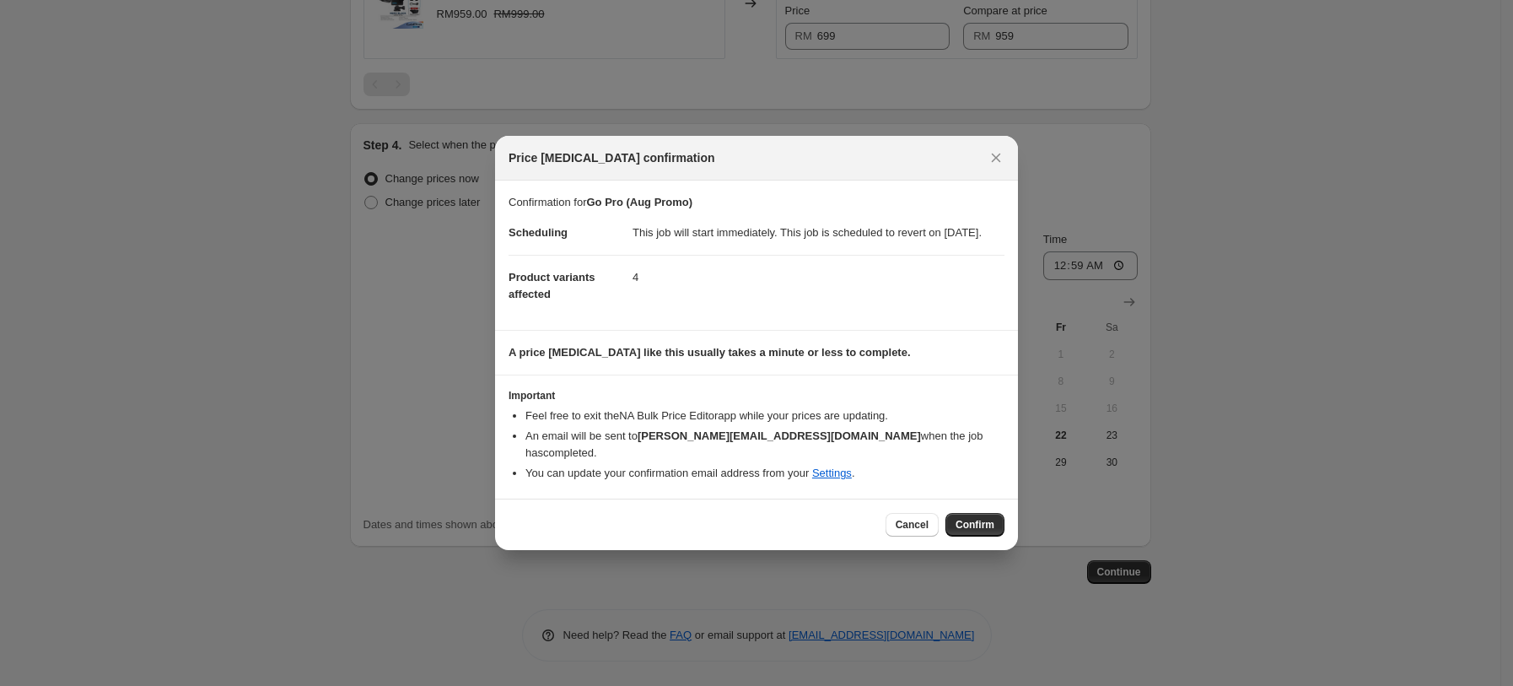
click at [964, 519] on span "Confirm" at bounding box center [974, 524] width 39 height 13
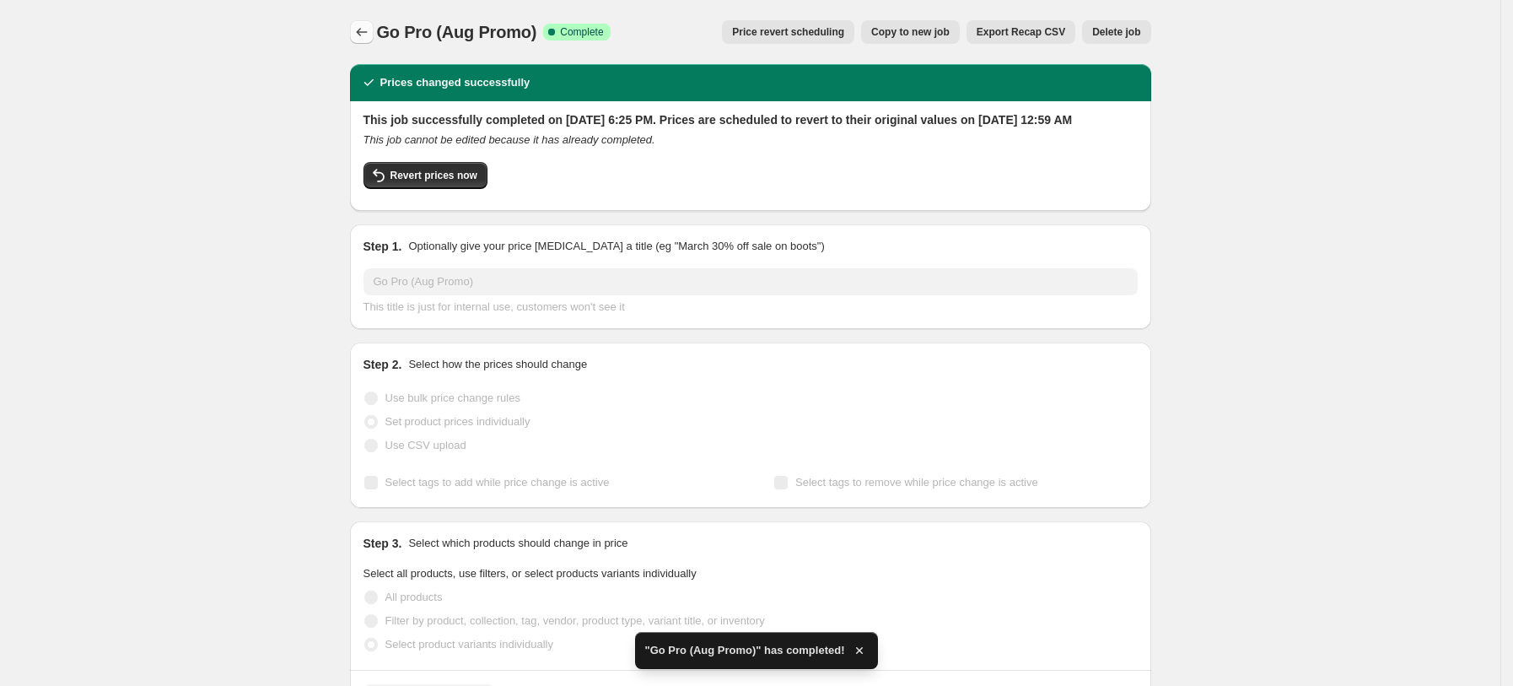
click at [366, 25] on icon "Price change jobs" at bounding box center [361, 32] width 17 height 17
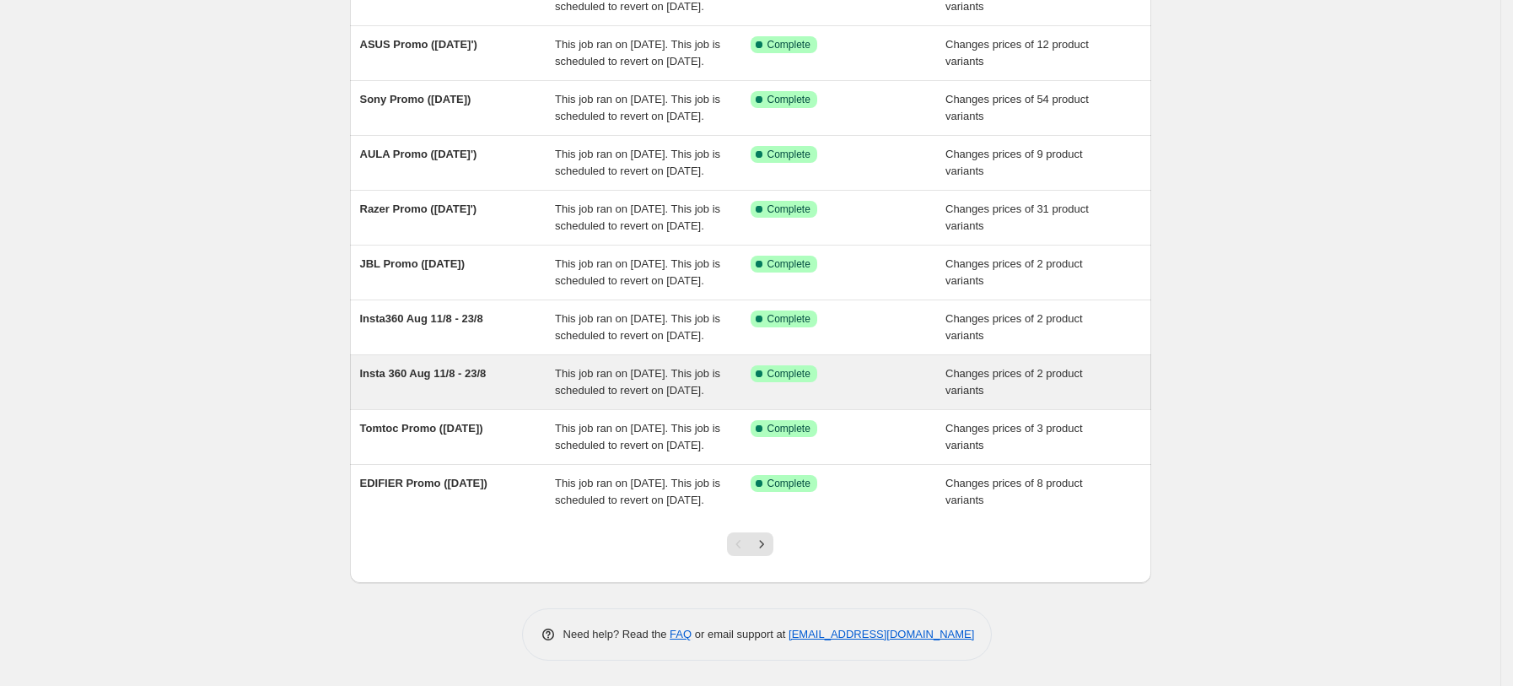
scroll to position [352, 0]
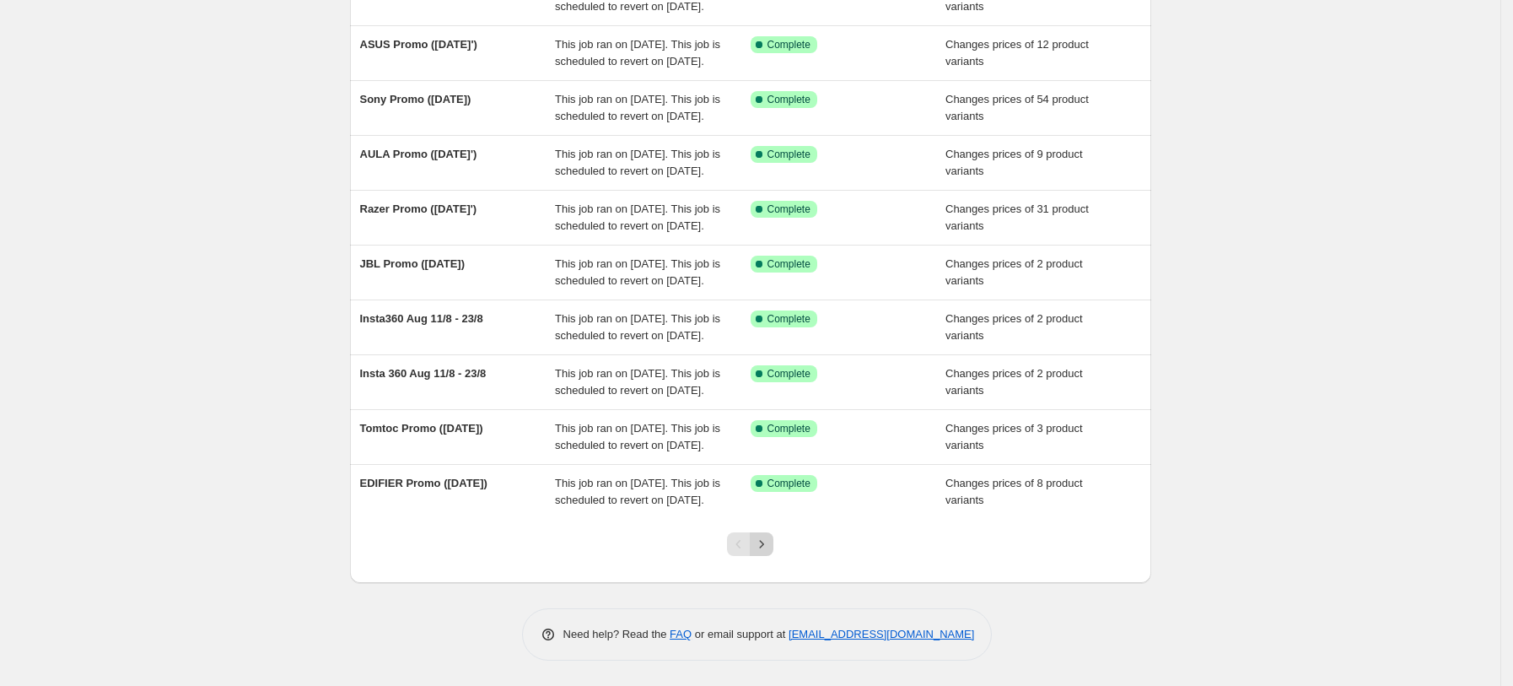
click at [769, 550] on icon "Next" at bounding box center [761, 543] width 17 height 17
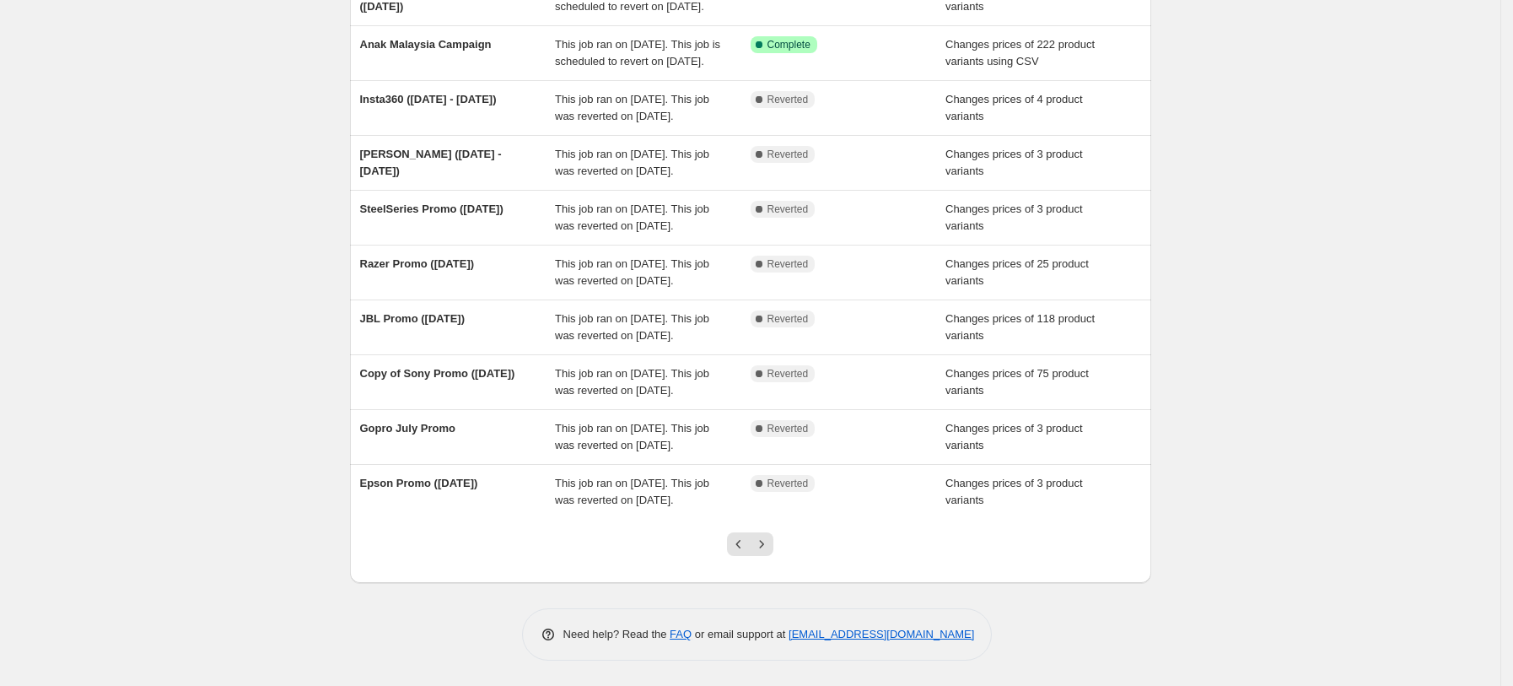
scroll to position [334, 0]
